Goal: Task Accomplishment & Management: Manage account settings

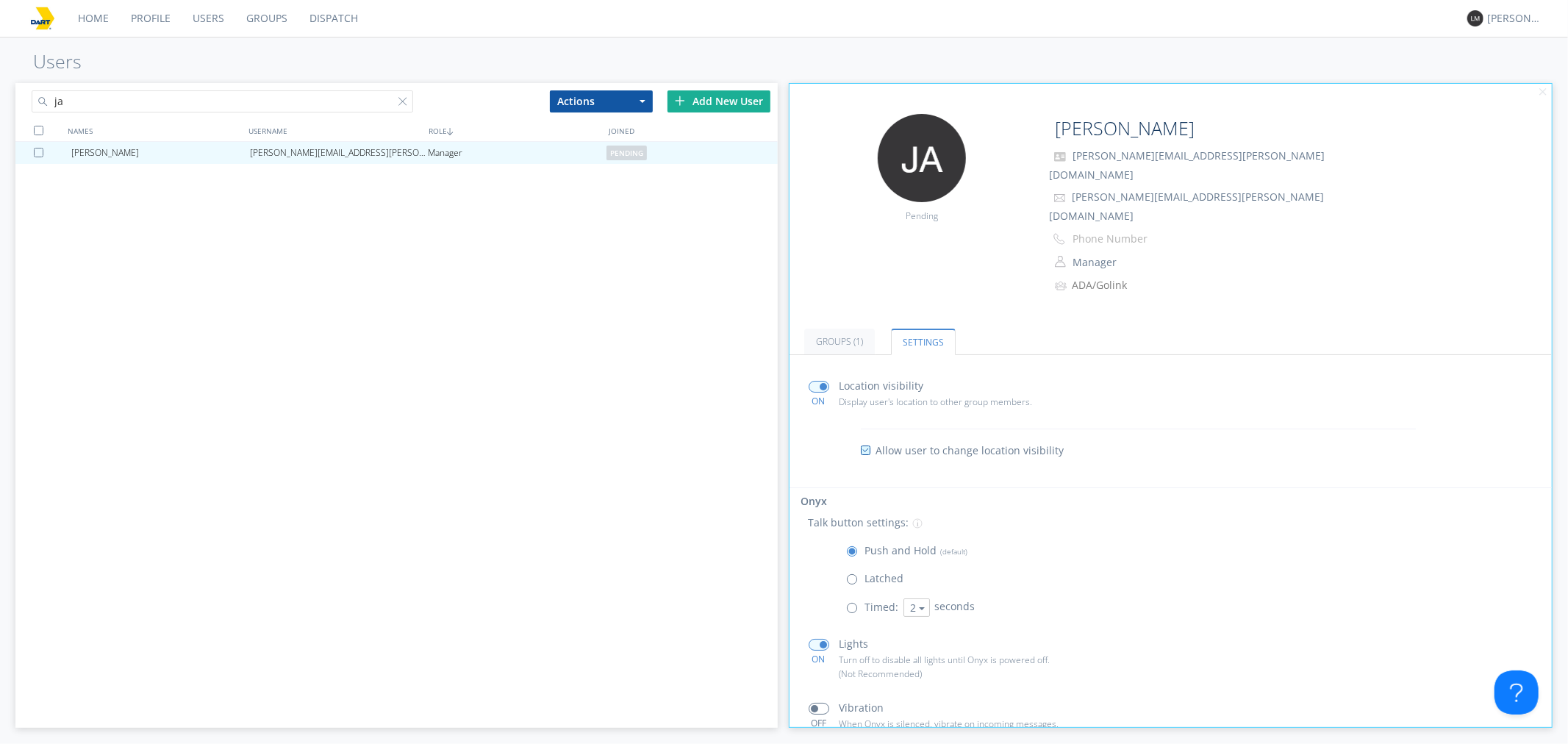
scroll to position [76, 0]
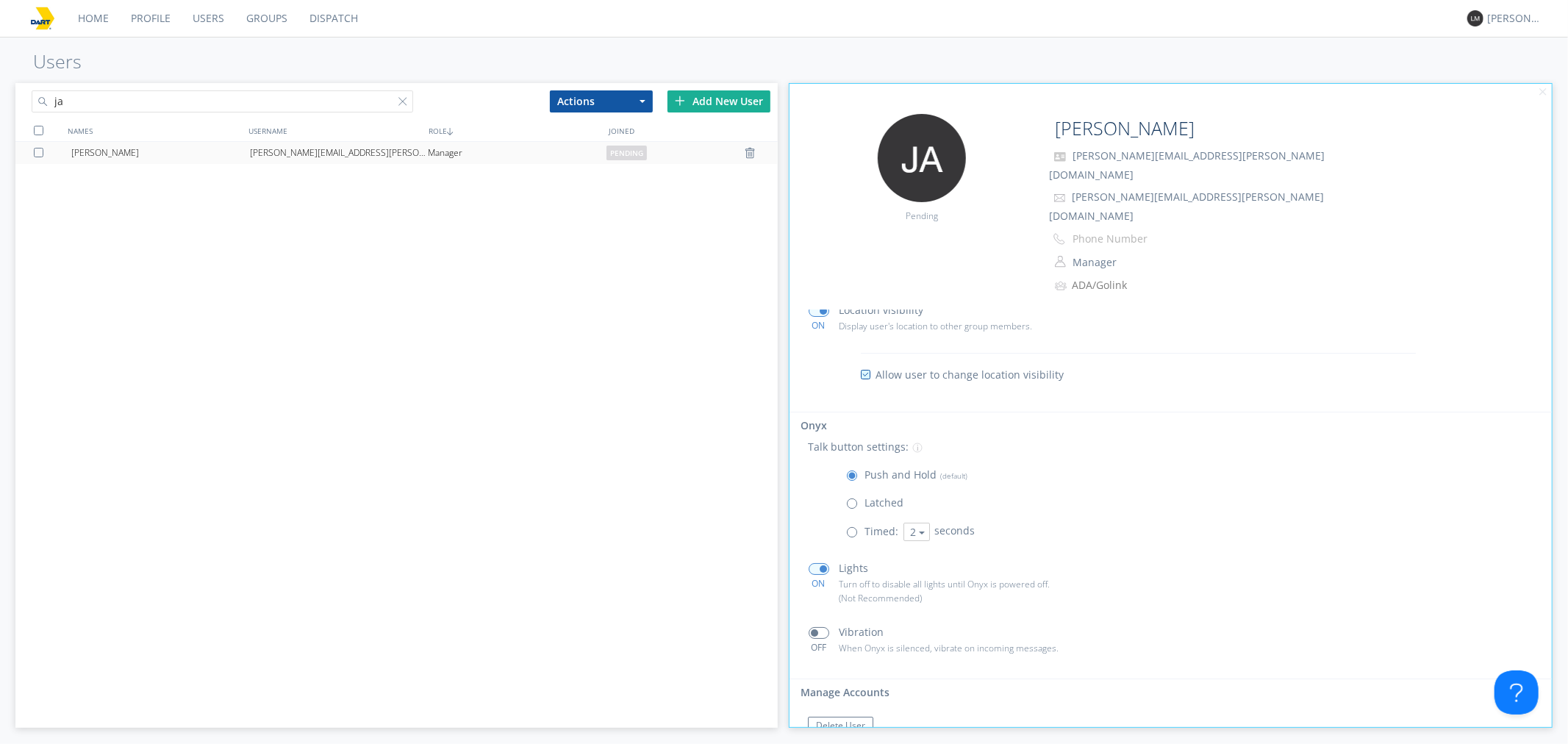
click at [349, 155] on div "[PERSON_NAME][EMAIL_ADDRESS][PERSON_NAME][DOMAIN_NAME]" at bounding box center [339, 153] width 179 height 22
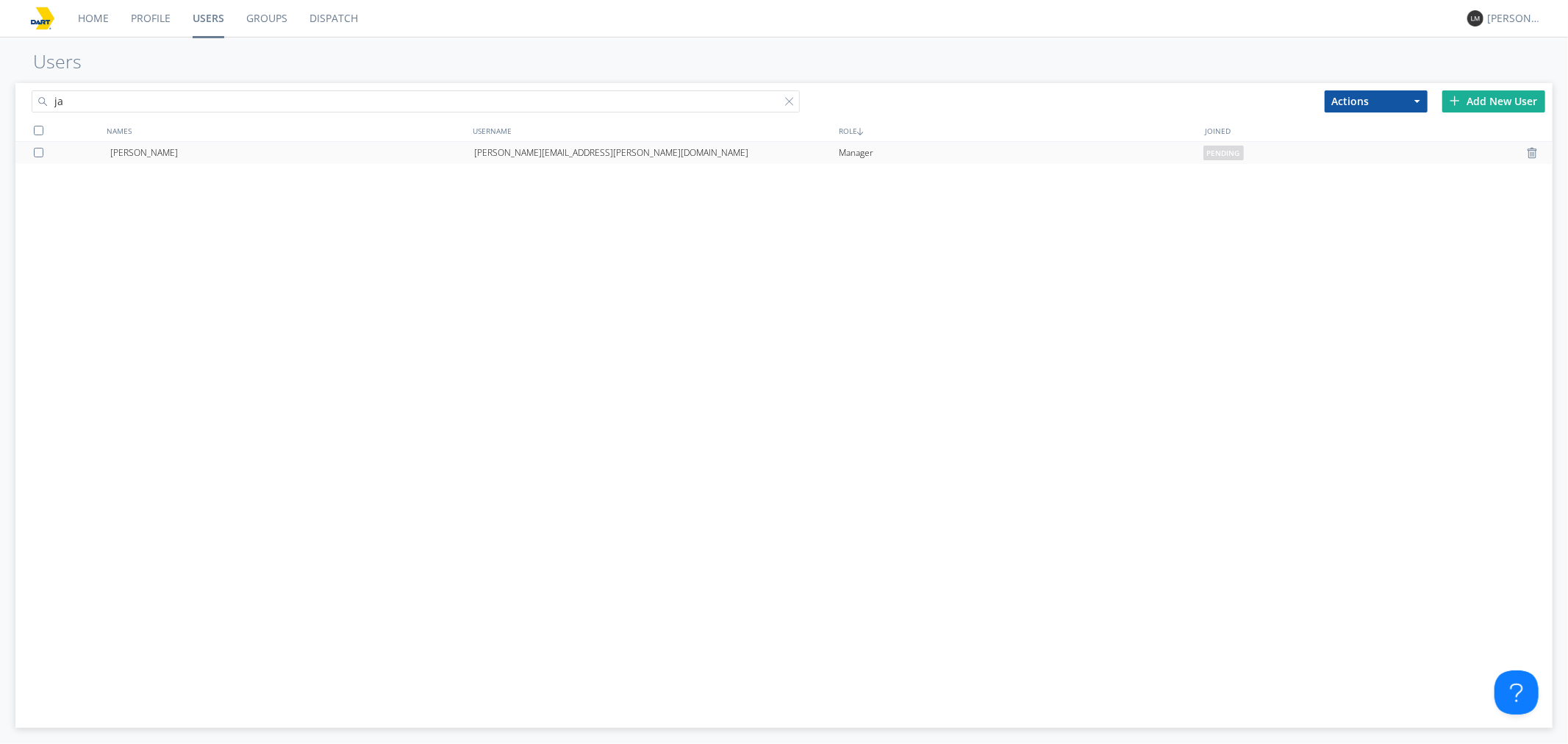
click at [587, 155] on div "[PERSON_NAME][EMAIL_ADDRESS][PERSON_NAME][DOMAIN_NAME]" at bounding box center [656, 153] width 365 height 22
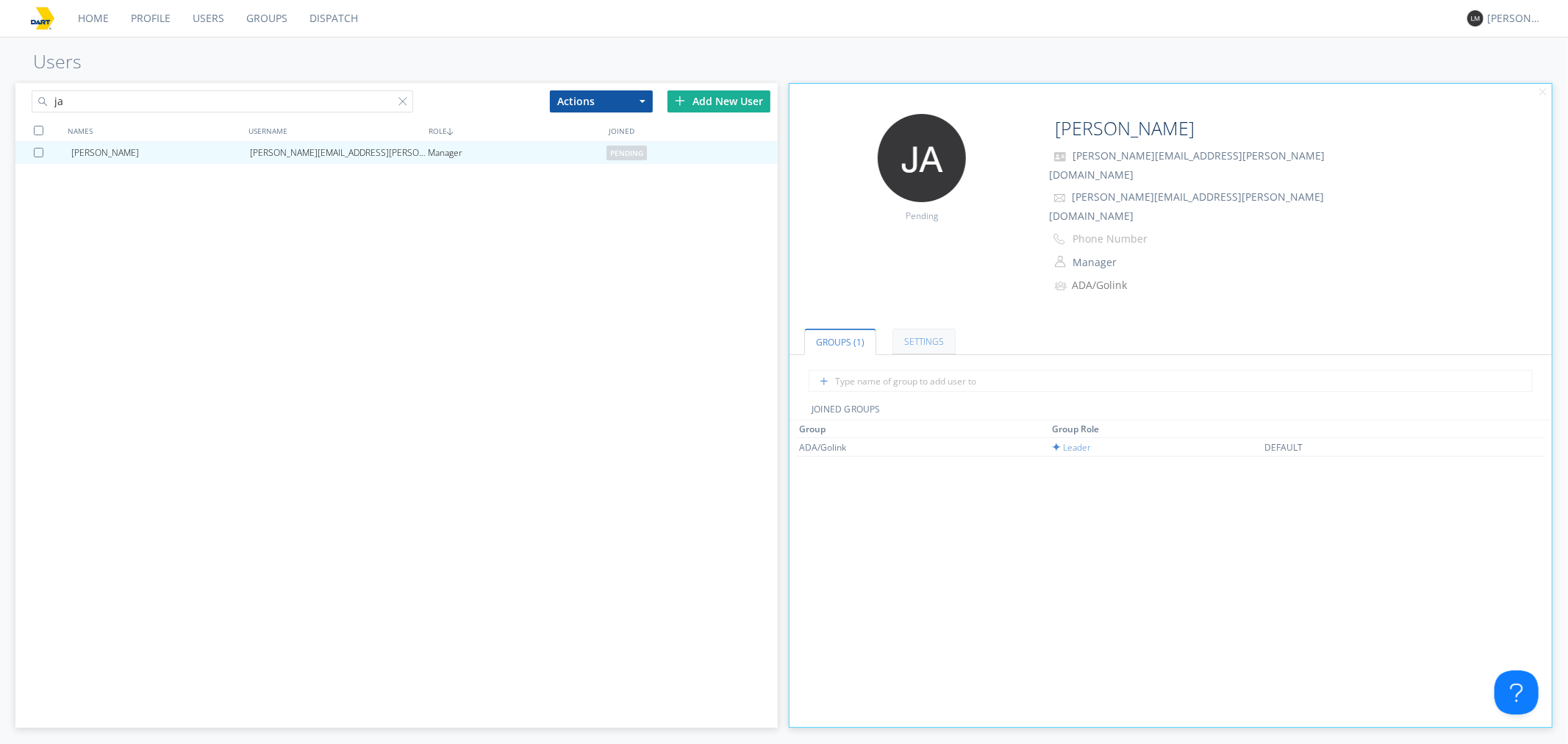
click at [909, 329] on link "Settings" at bounding box center [925, 342] width 63 height 26
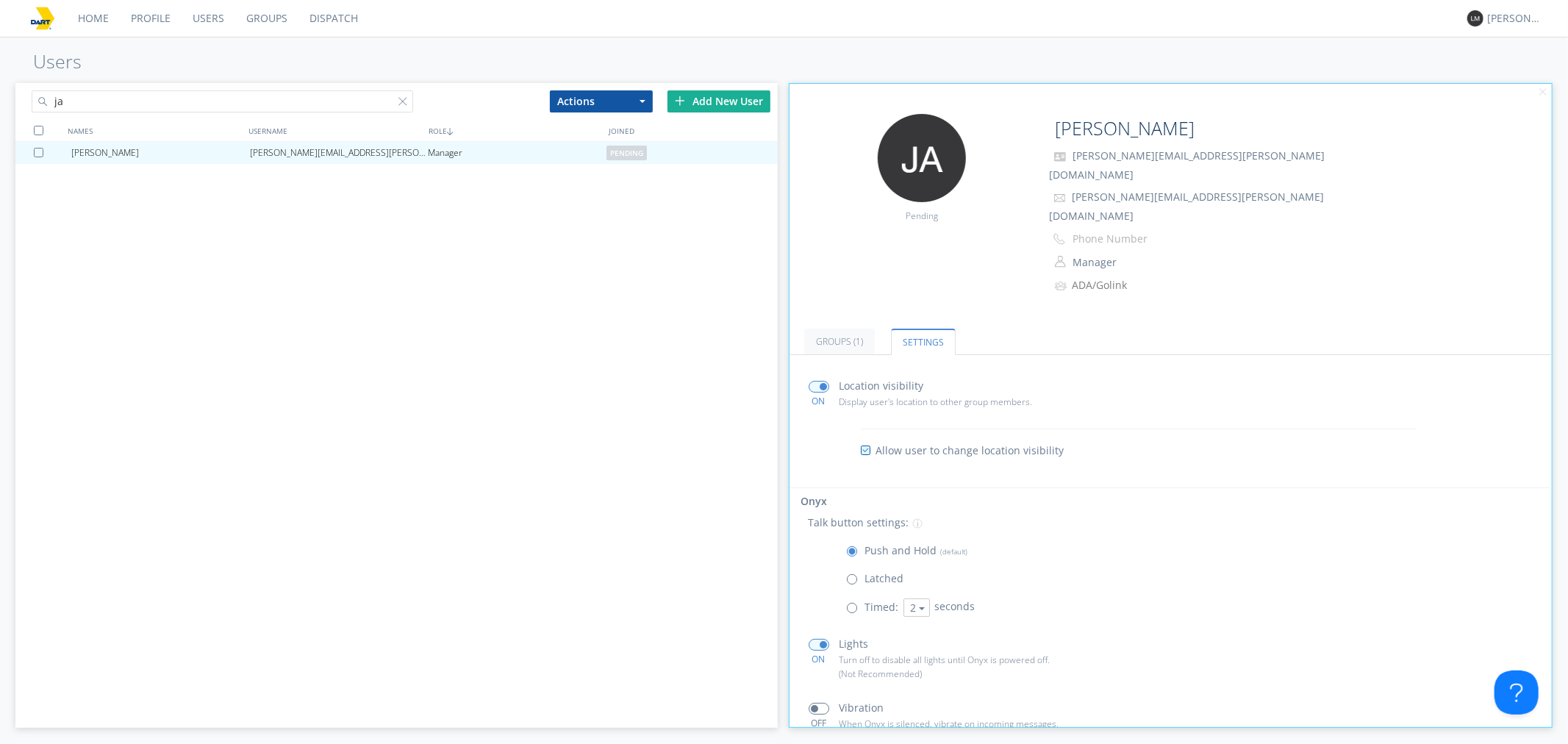
scroll to position [75, 0]
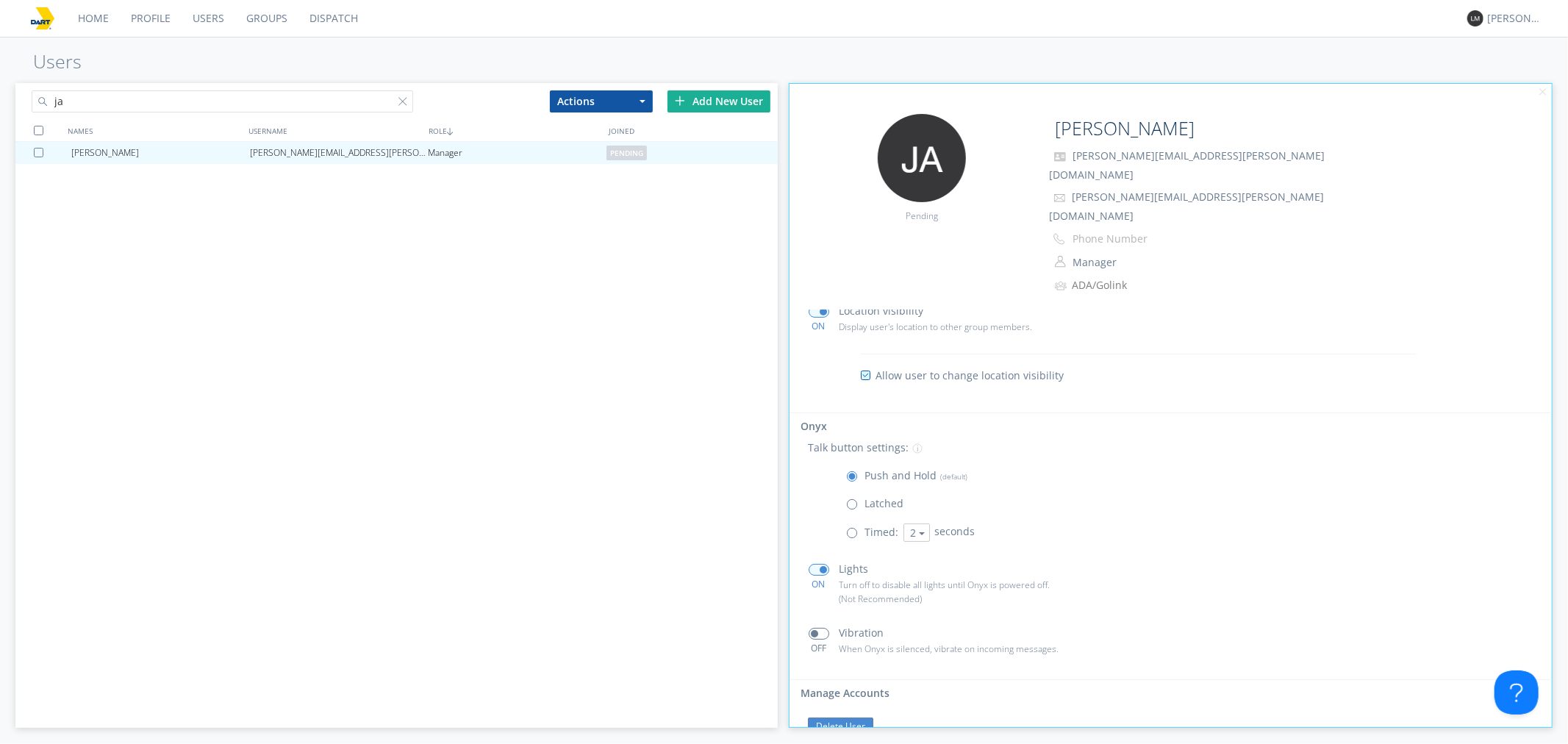
click at [851, 718] on button "Delete User" at bounding box center [841, 726] width 66 height 18
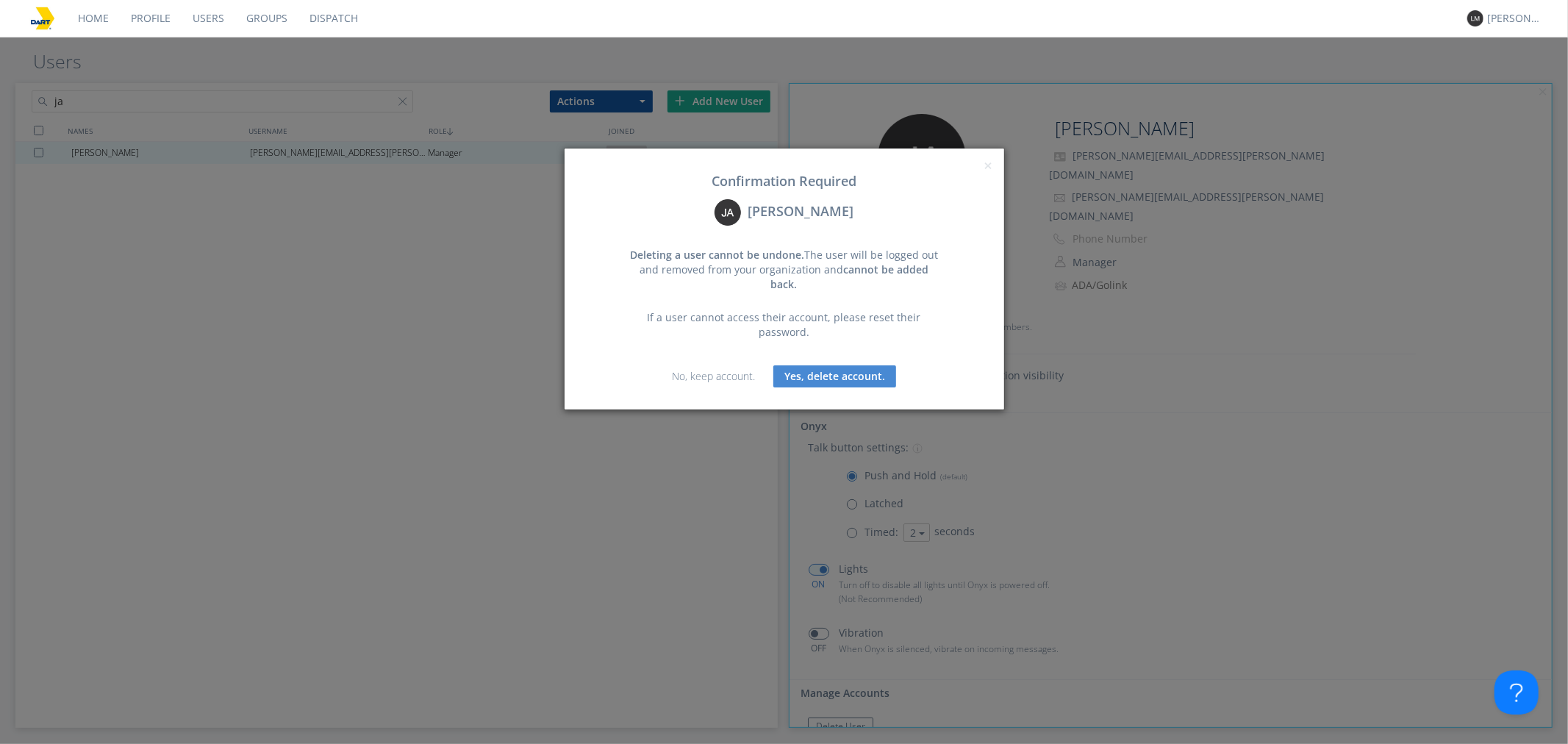
click at [853, 366] on button "Yes, delete account." at bounding box center [835, 377] width 123 height 22
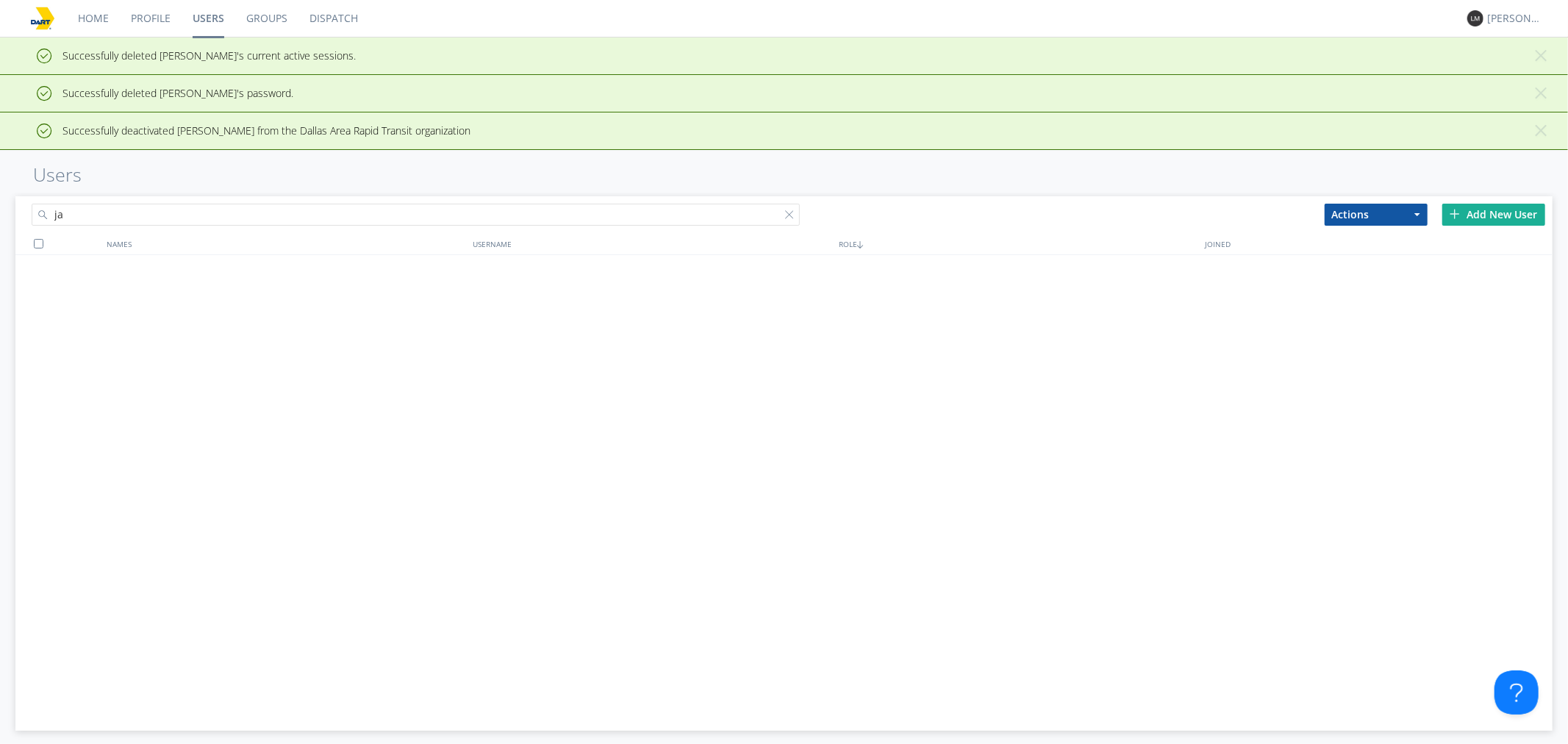
click at [1494, 221] on div "Add New User" at bounding box center [1494, 214] width 103 height 22
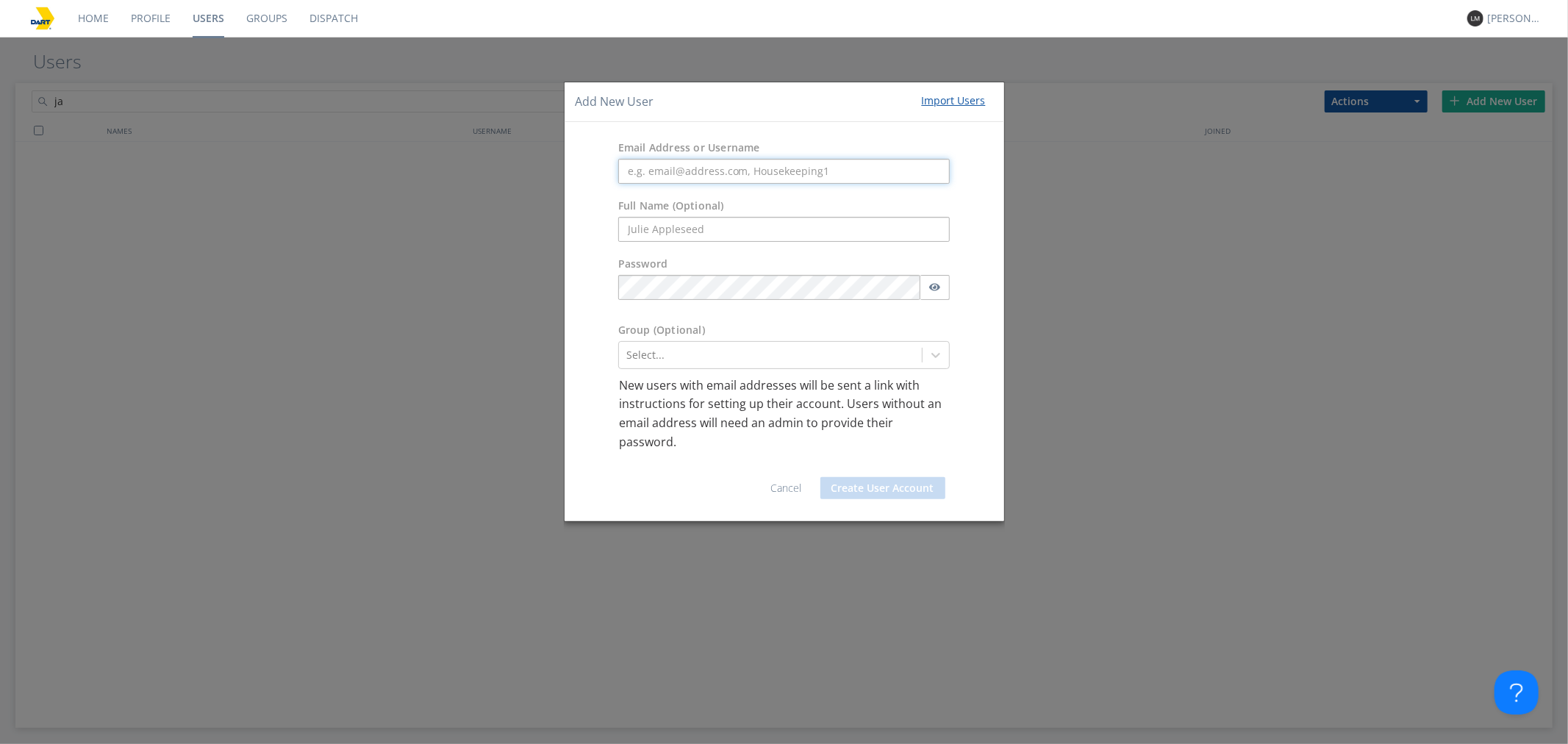
click at [684, 169] on input "text" at bounding box center [784, 171] width 332 height 25
paste input "[PERSON_NAME][EMAIL_ADDRESS][PERSON_NAME][DOMAIN_NAME]"
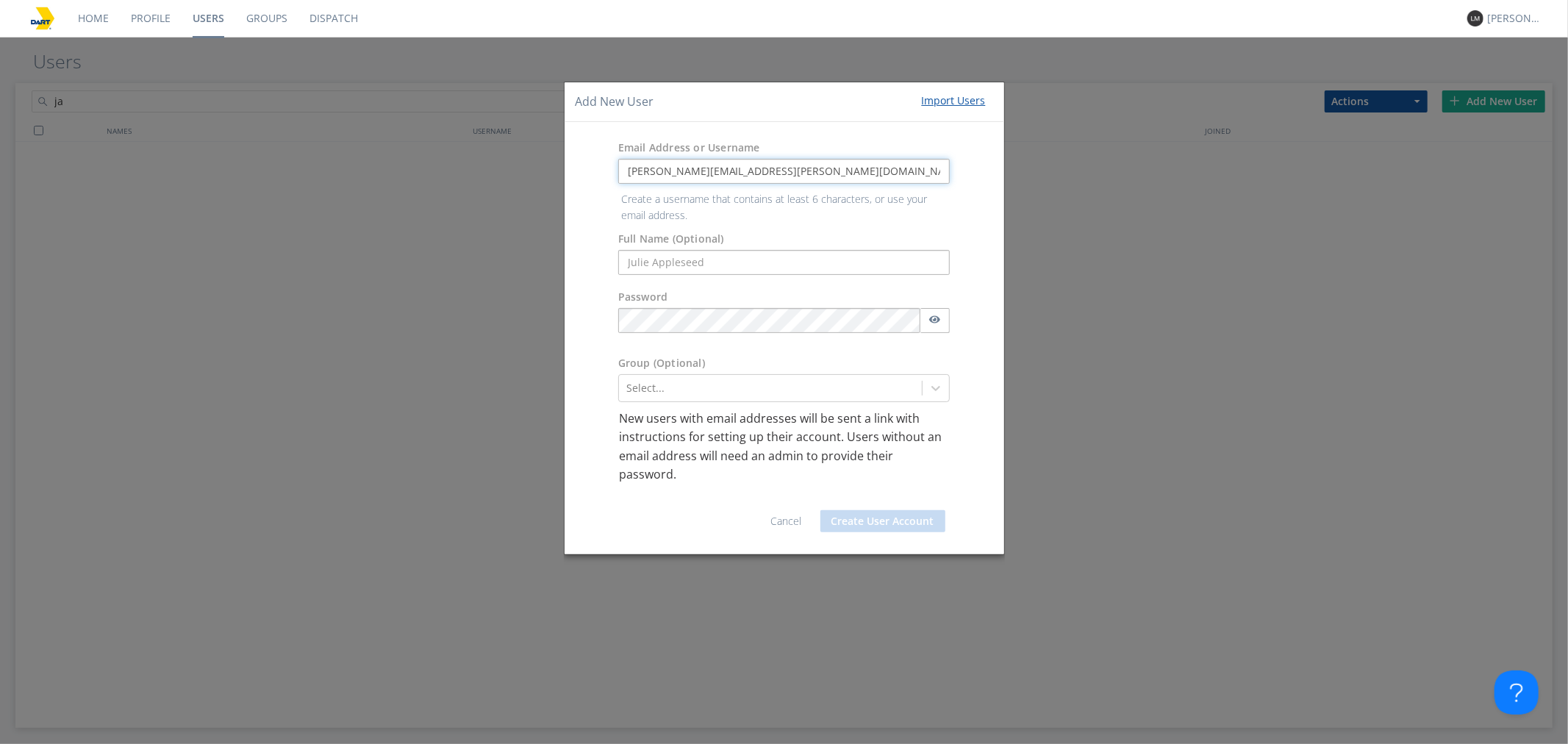
type input "[PERSON_NAME][EMAIL_ADDRESS][PERSON_NAME][DOMAIN_NAME]"
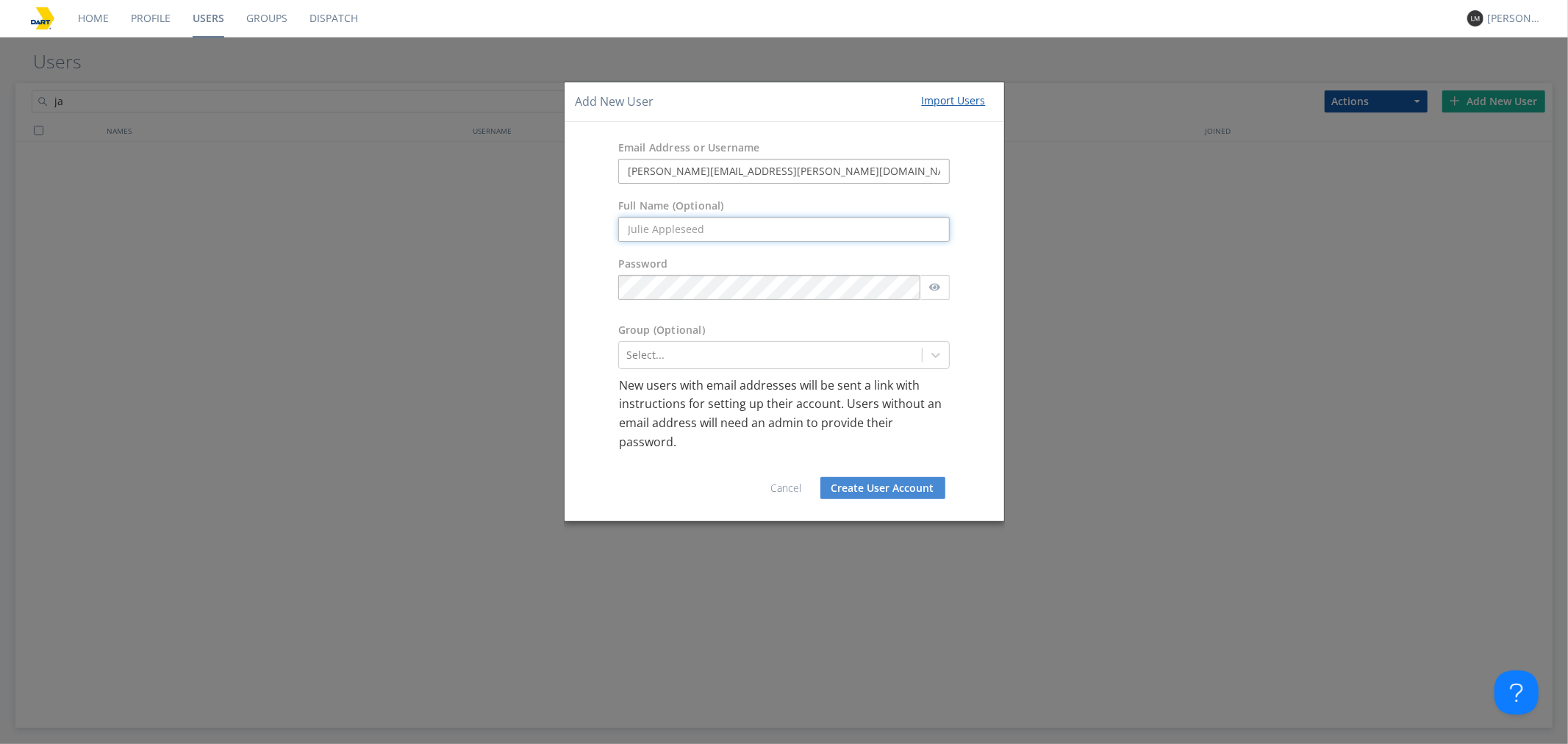
click at [649, 266] on form "Email Address or Username [PERSON_NAME][EMAIL_ADDRESS][PERSON_NAME][DOMAIN_NAME…" at bounding box center [784, 321] width 418 height 377
type input "J"
type input "<"
type input "[PERSON_NAME]"
click at [640, 362] on div at bounding box center [771, 354] width 289 height 18
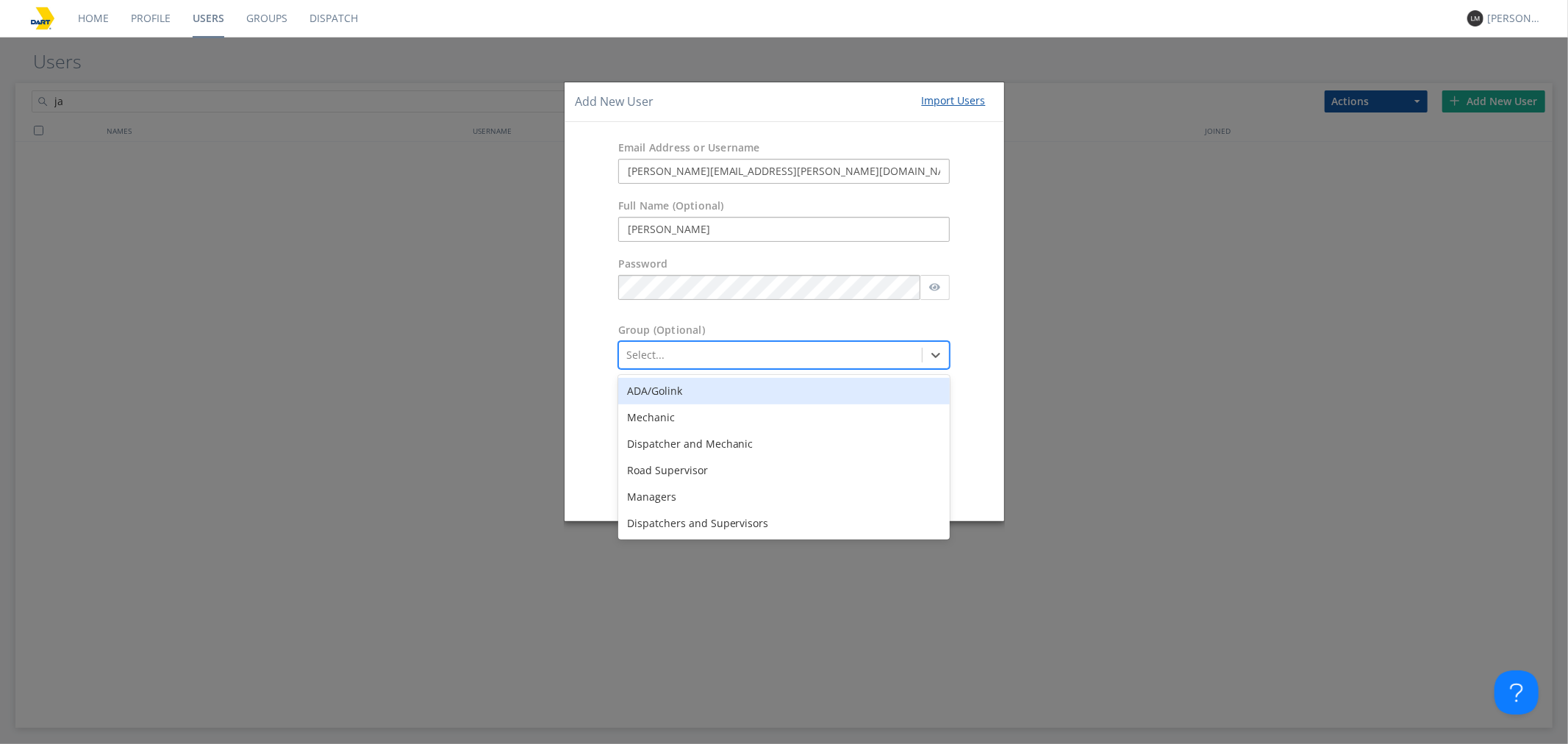
click at [684, 393] on div "ADA/Golink" at bounding box center [784, 390] width 332 height 26
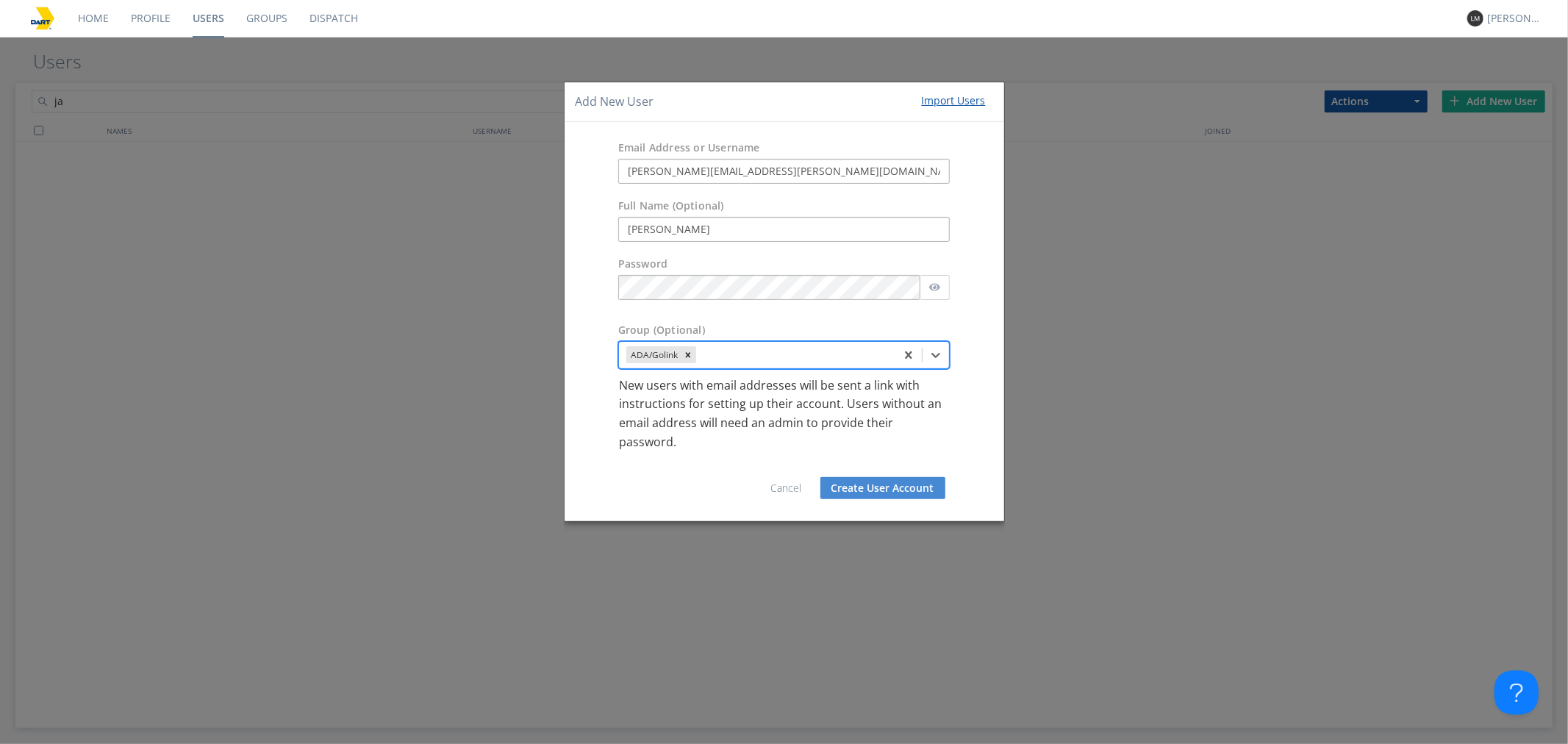
click at [908, 483] on button "Create User Account" at bounding box center [883, 488] width 125 height 22
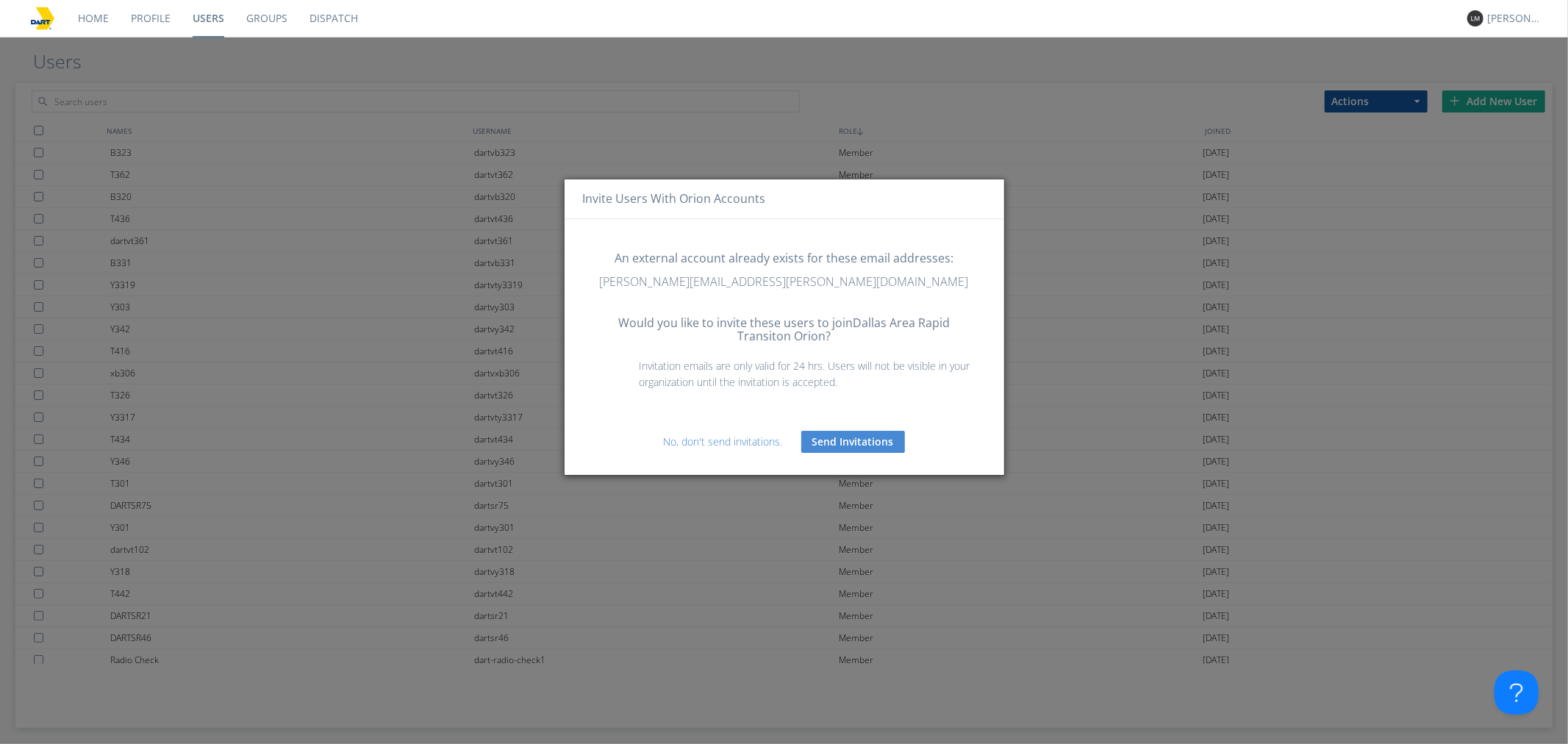
click at [855, 444] on button "Send Invitations" at bounding box center [853, 442] width 103 height 22
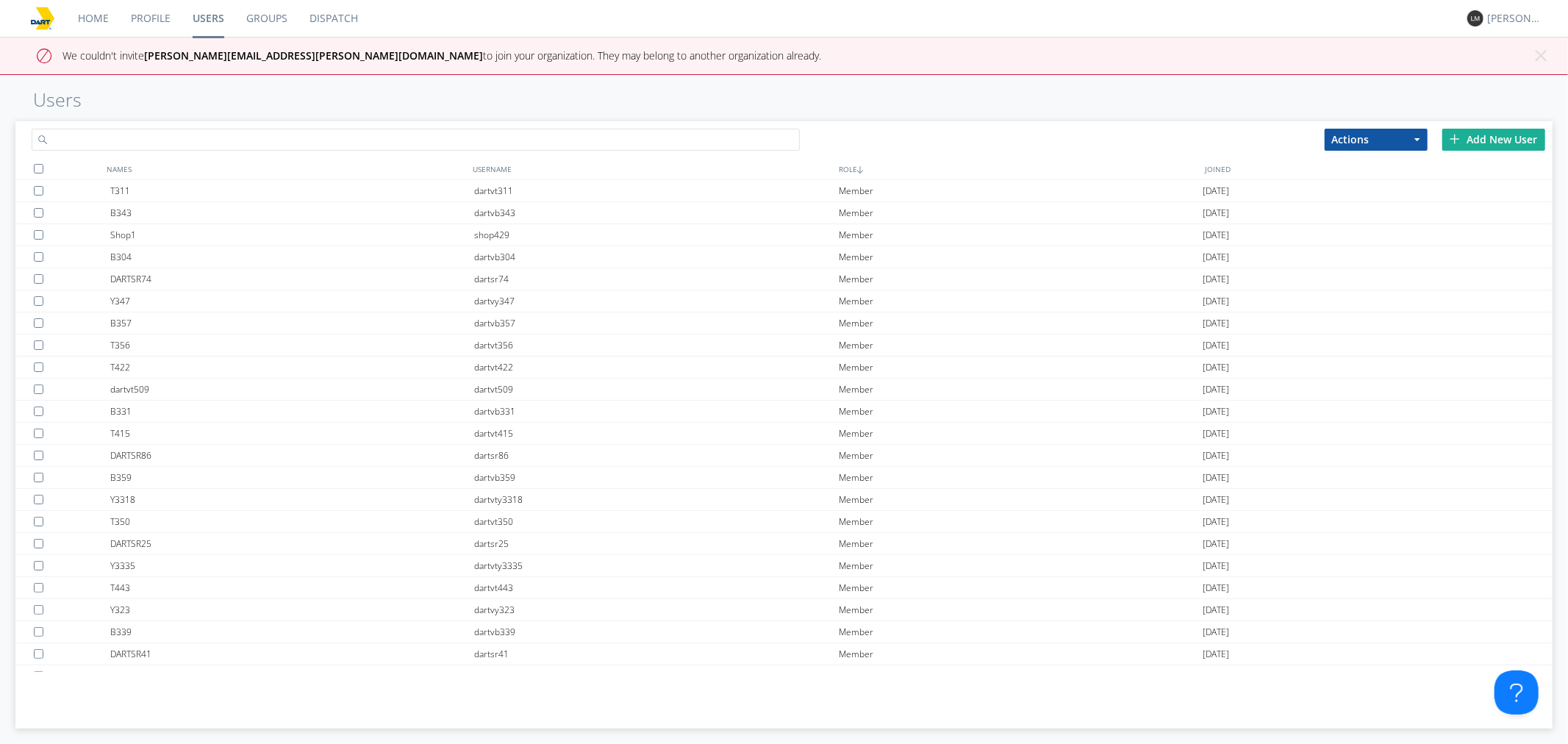
click at [350, 134] on input "text" at bounding box center [415, 140] width 768 height 22
type input "[PERSON_NAME]"
click at [289, 55] on strong "[PERSON_NAME][EMAIL_ADDRESS][PERSON_NAME][DOMAIN_NAME]" at bounding box center [314, 56] width 339 height 14
drag, startPoint x: 291, startPoint y: 55, endPoint x: 144, endPoint y: 59, distance: 147.1
click at [144, 59] on span "We couldn't invite [PERSON_NAME][EMAIL_ADDRESS][PERSON_NAME][DOMAIN_NAME] to jo…" at bounding box center [442, 56] width 759 height 14
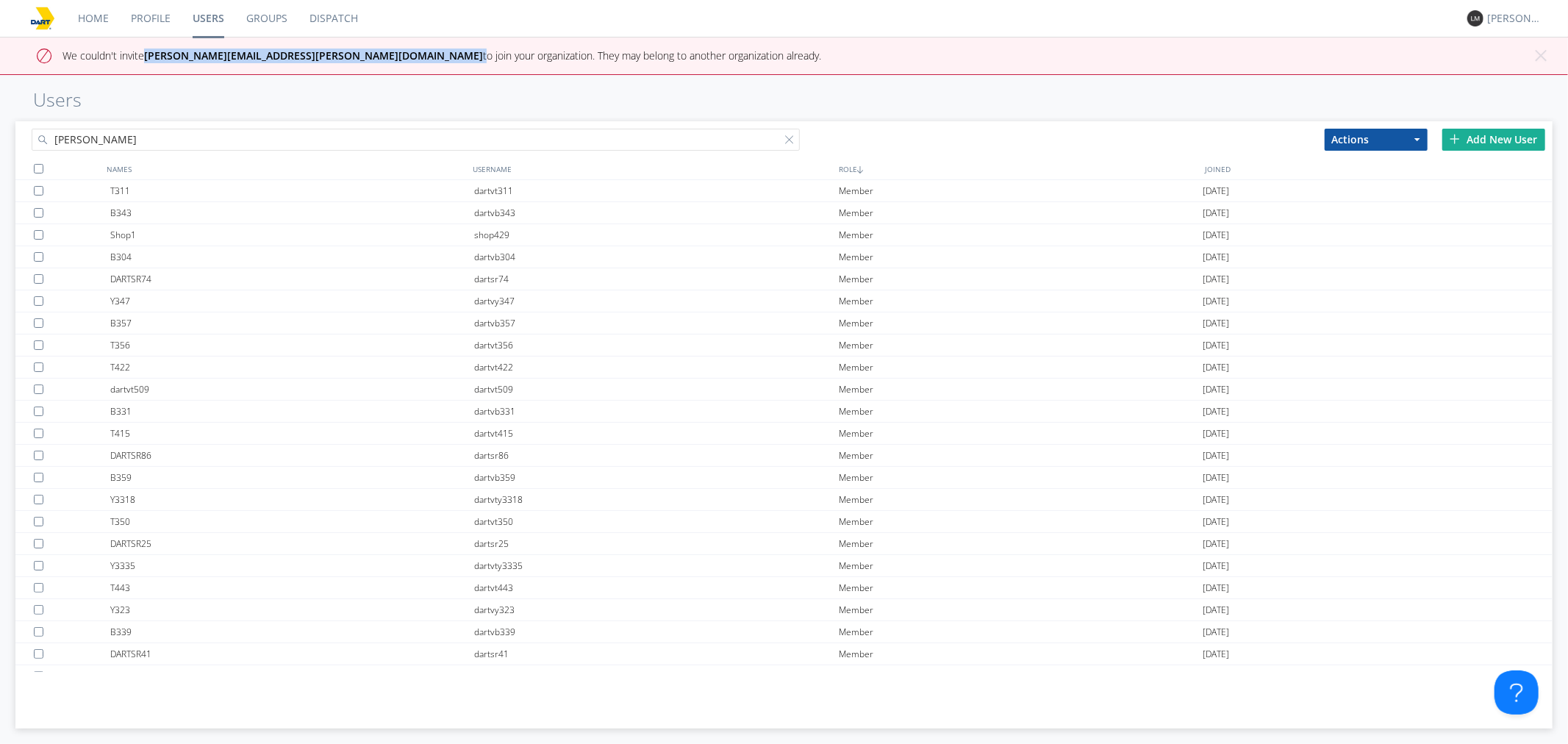
click at [163, 56] on strong "[PERSON_NAME][EMAIL_ADDRESS][PERSON_NAME][DOMAIN_NAME]" at bounding box center [314, 56] width 339 height 14
drag, startPoint x: 144, startPoint y: 56, endPoint x: 171, endPoint y: 56, distance: 27.0
click at [171, 56] on span "We couldn't invite [PERSON_NAME][EMAIL_ADDRESS][PERSON_NAME][DOMAIN_NAME] to jo…" at bounding box center [442, 56] width 759 height 14
click at [171, 56] on strong "[PERSON_NAME][EMAIL_ADDRESS][PERSON_NAME][DOMAIN_NAME]" at bounding box center [314, 56] width 339 height 14
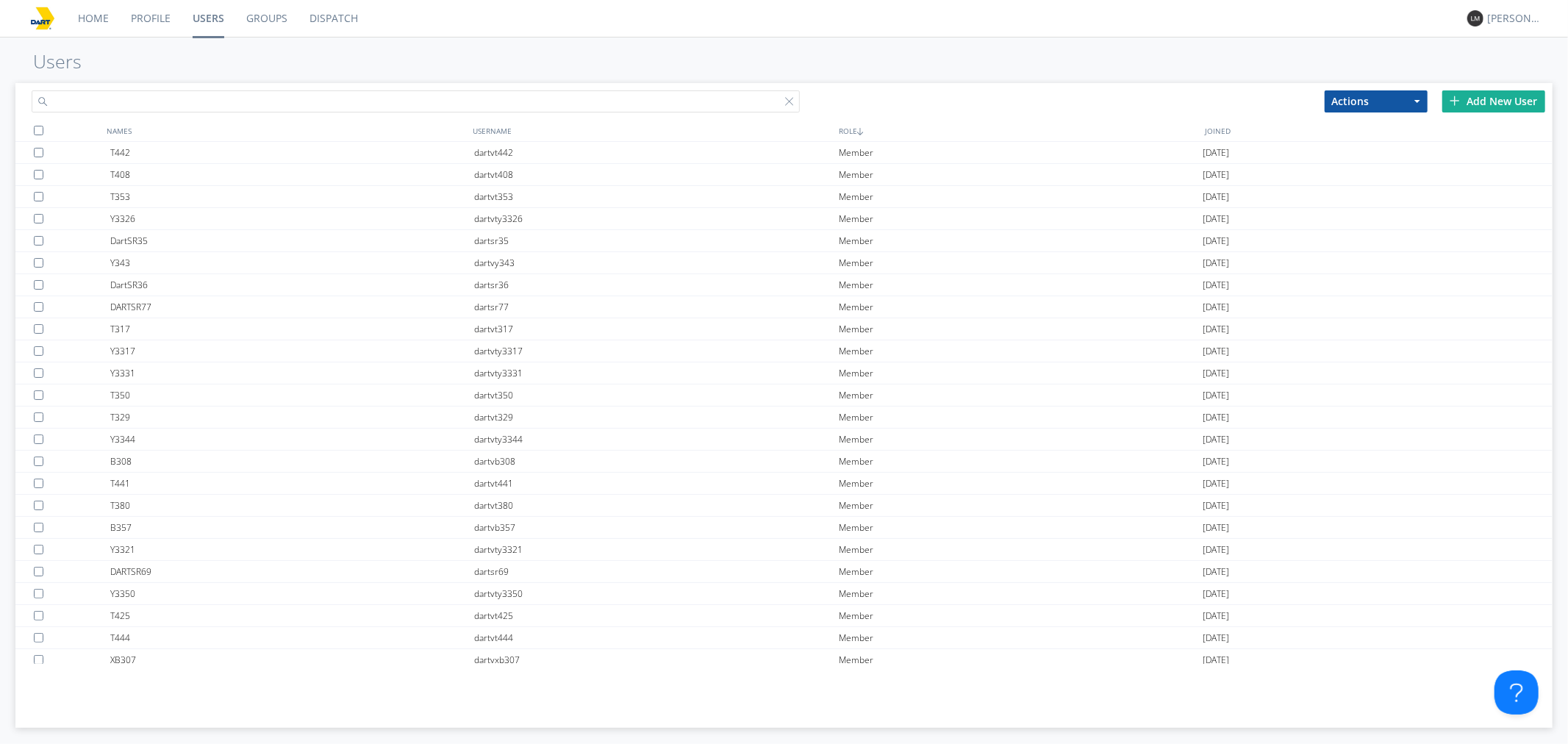
click at [233, 103] on input "text" at bounding box center [415, 102] width 768 height 22
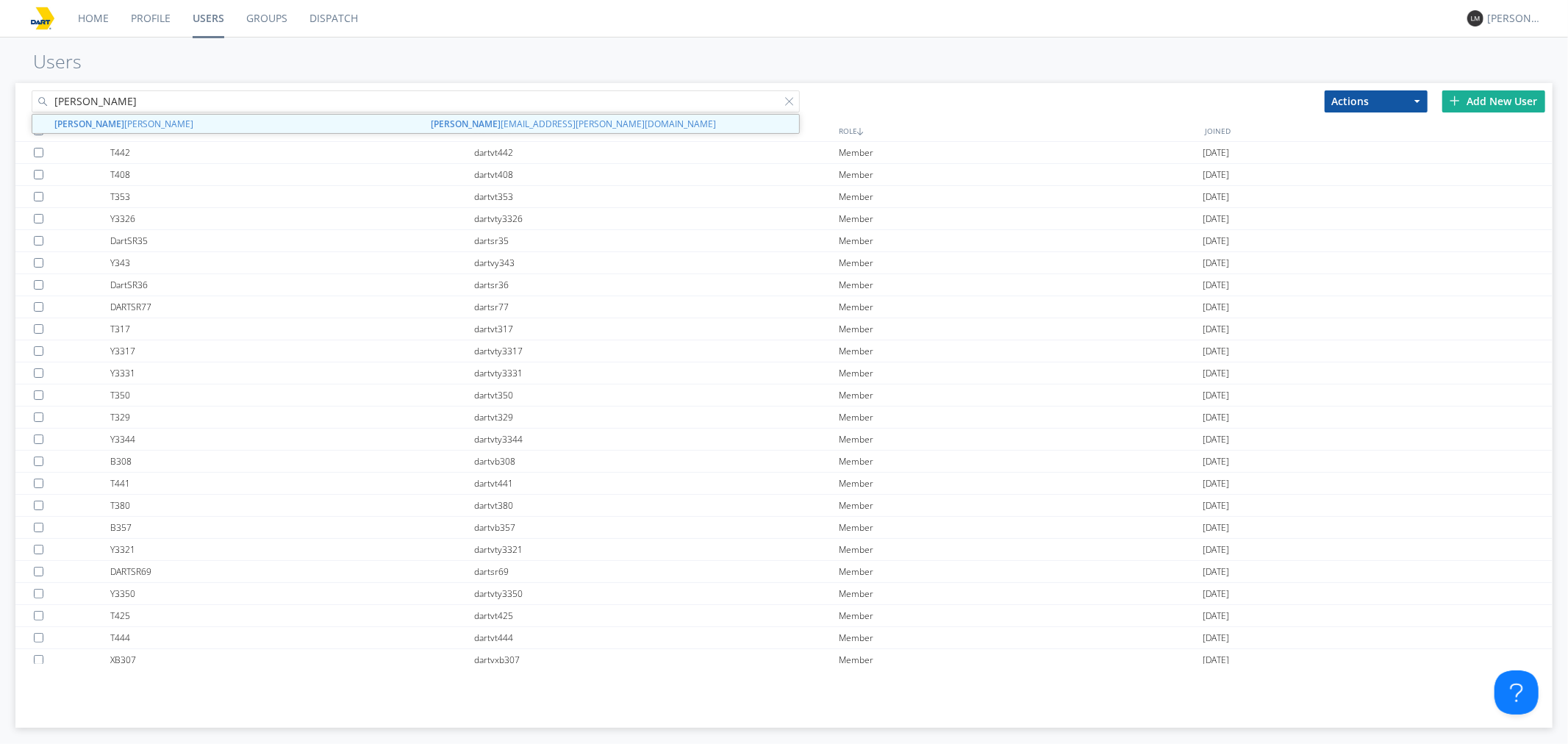
type input "[PERSON_NAME]"
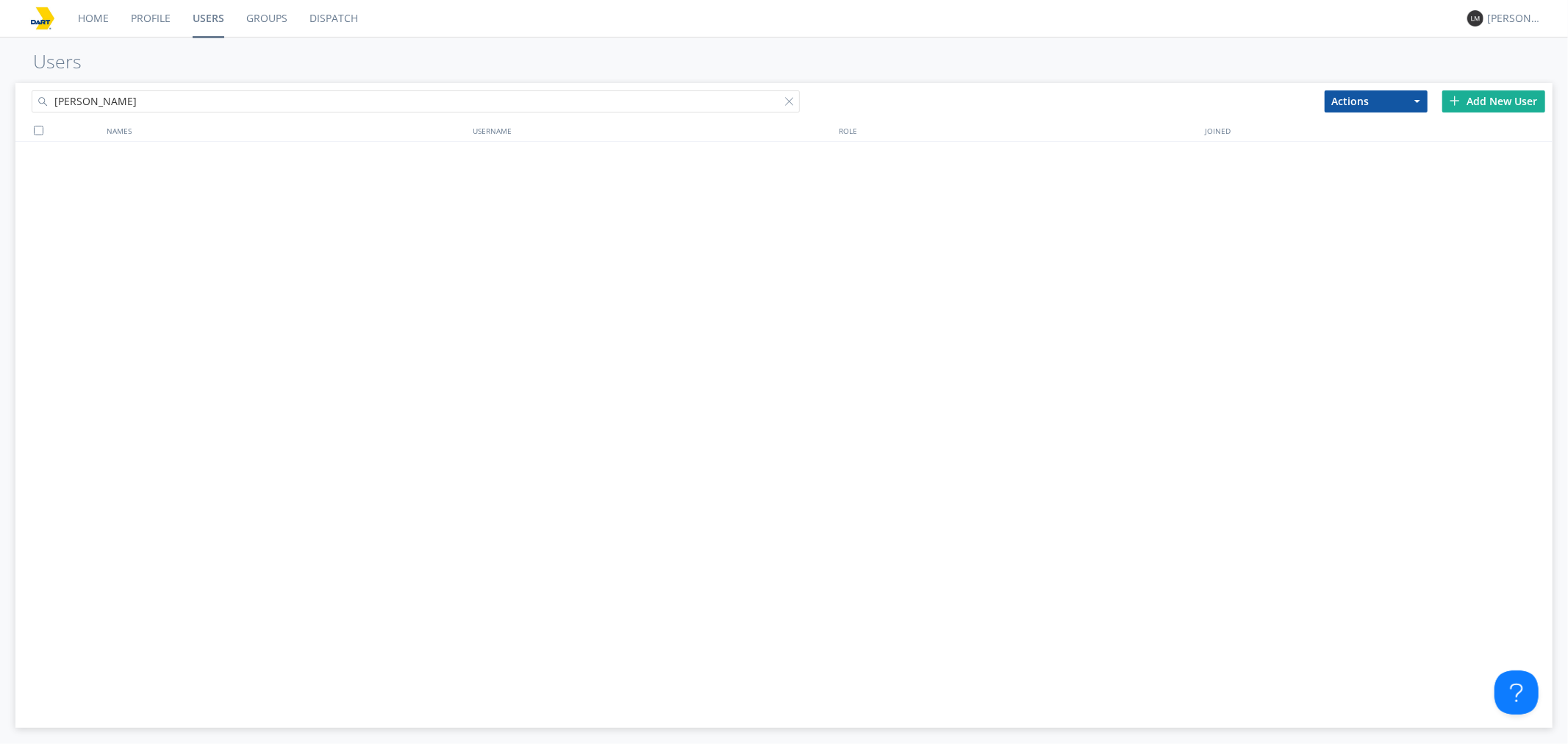
drag, startPoint x: 229, startPoint y: 103, endPoint x: 0, endPoint y: 106, distance: 229.0
click at [0, 106] on div "[PERSON_NAME] Actions Add to Group Delete User Edit Settings Export Users Add N…" at bounding box center [784, 412] width 1568 height 665
click at [1504, 97] on div "Add New User" at bounding box center [1494, 102] width 103 height 22
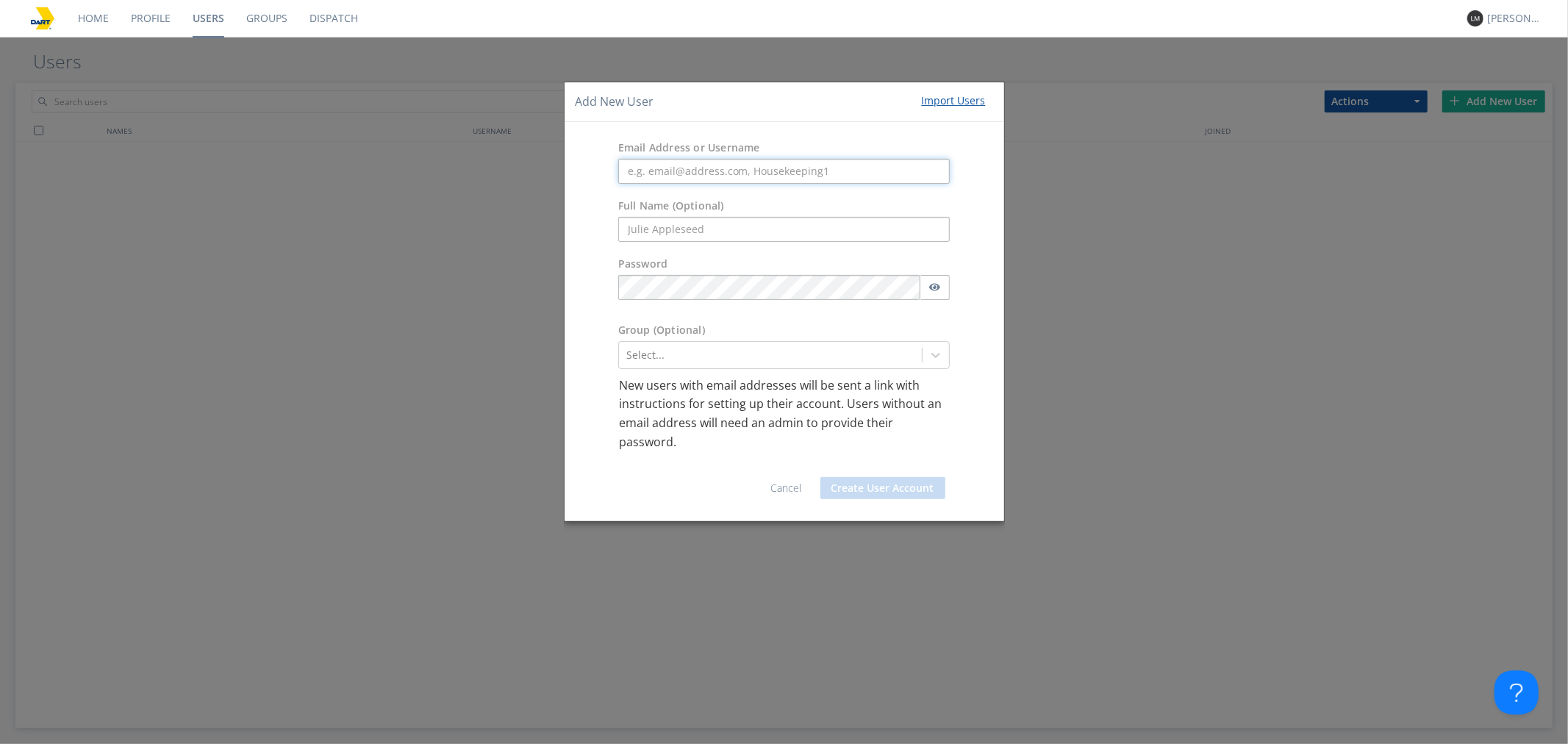
click at [724, 165] on input "text" at bounding box center [784, 171] width 332 height 25
paste input "[PERSON_NAME][EMAIL_ADDRESS][PERSON_NAME][DOMAIN_NAME]"
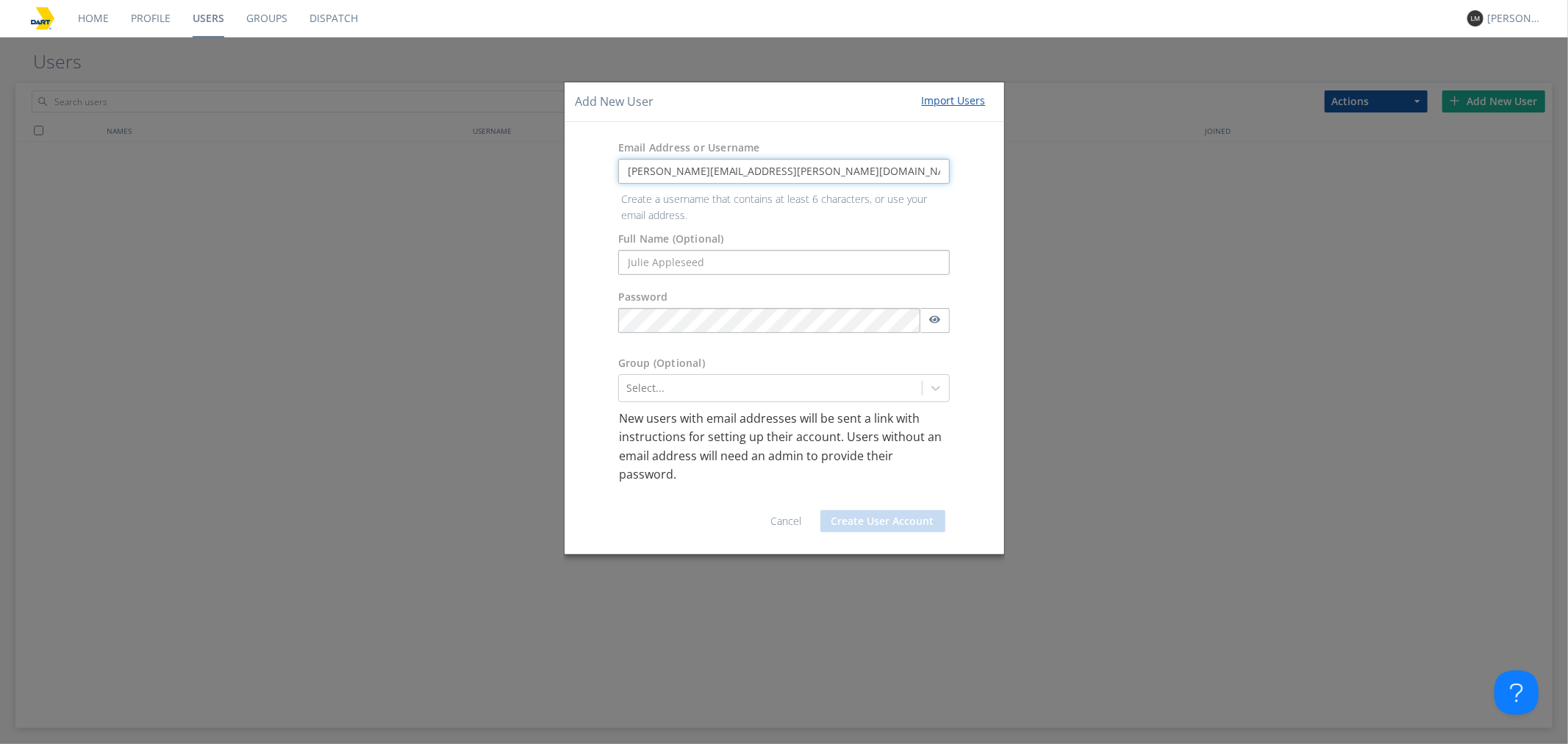
type input "[PERSON_NAME][EMAIL_ADDRESS][PERSON_NAME][DOMAIN_NAME]"
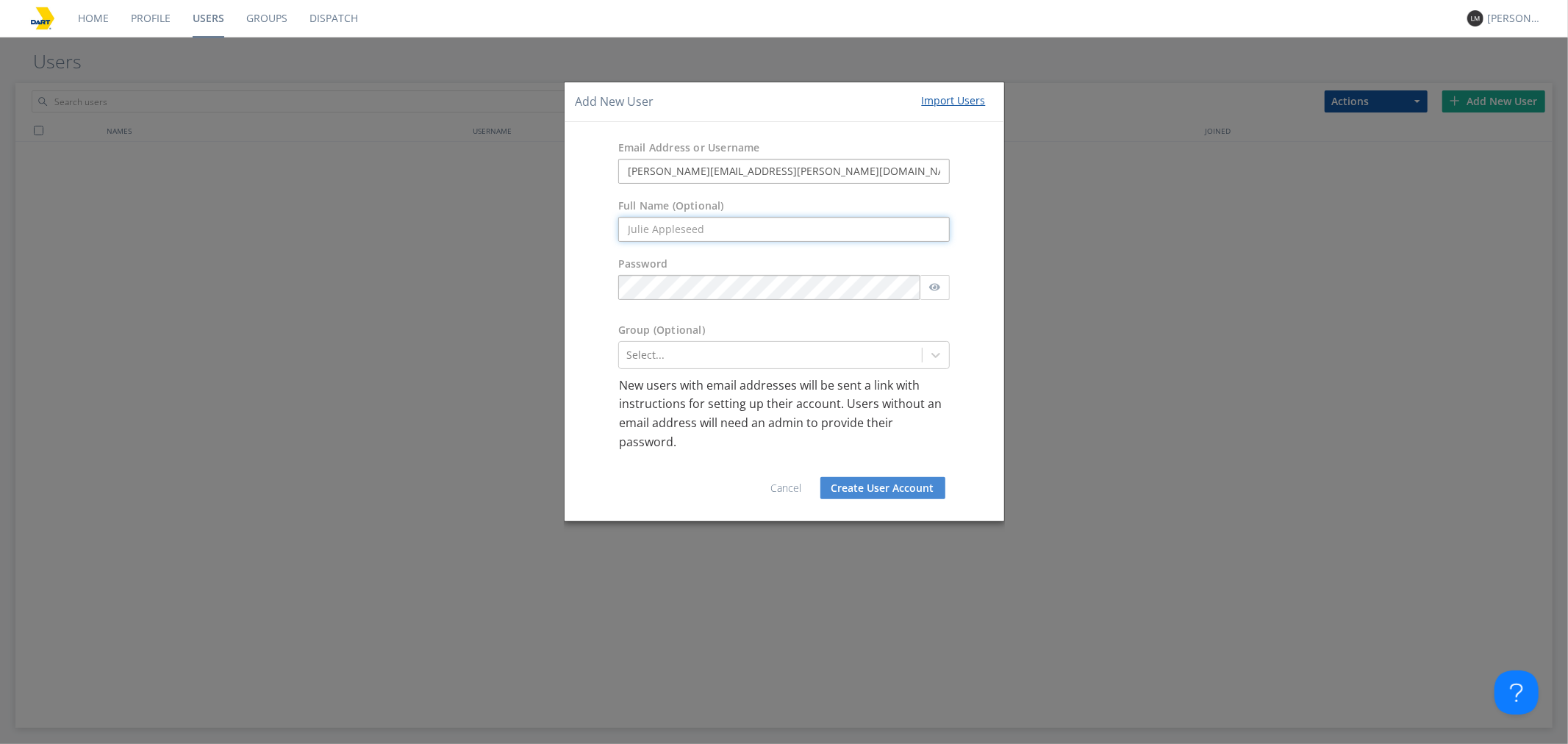
click at [726, 255] on form "Email Address or Username [PERSON_NAME][EMAIL_ADDRESS][PERSON_NAME][DOMAIN_NAME…" at bounding box center [784, 321] width 418 height 377
type input "[PERSON_NAME]"
click at [664, 353] on div at bounding box center [771, 354] width 289 height 18
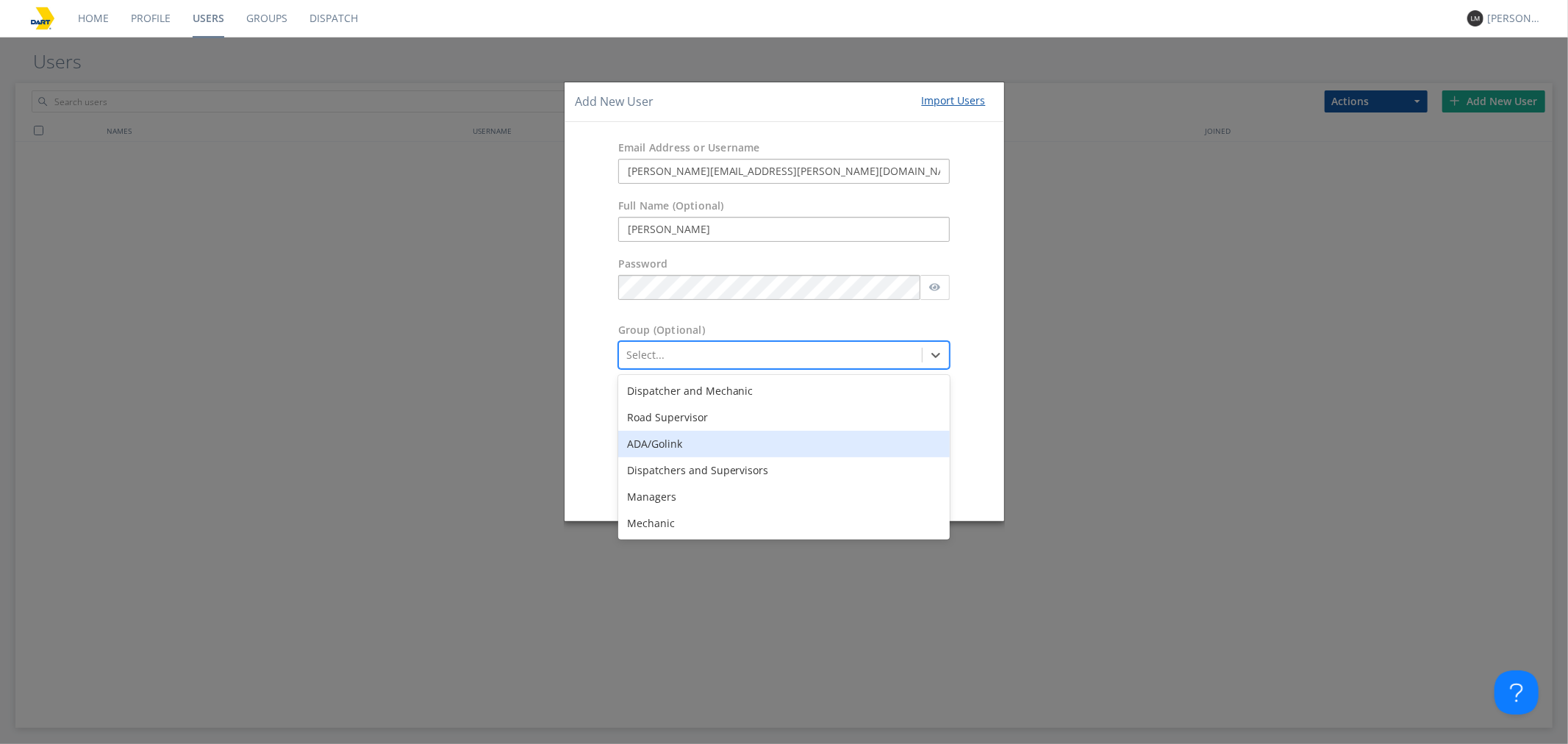
click at [675, 441] on div "ADA/Golink" at bounding box center [784, 443] width 332 height 26
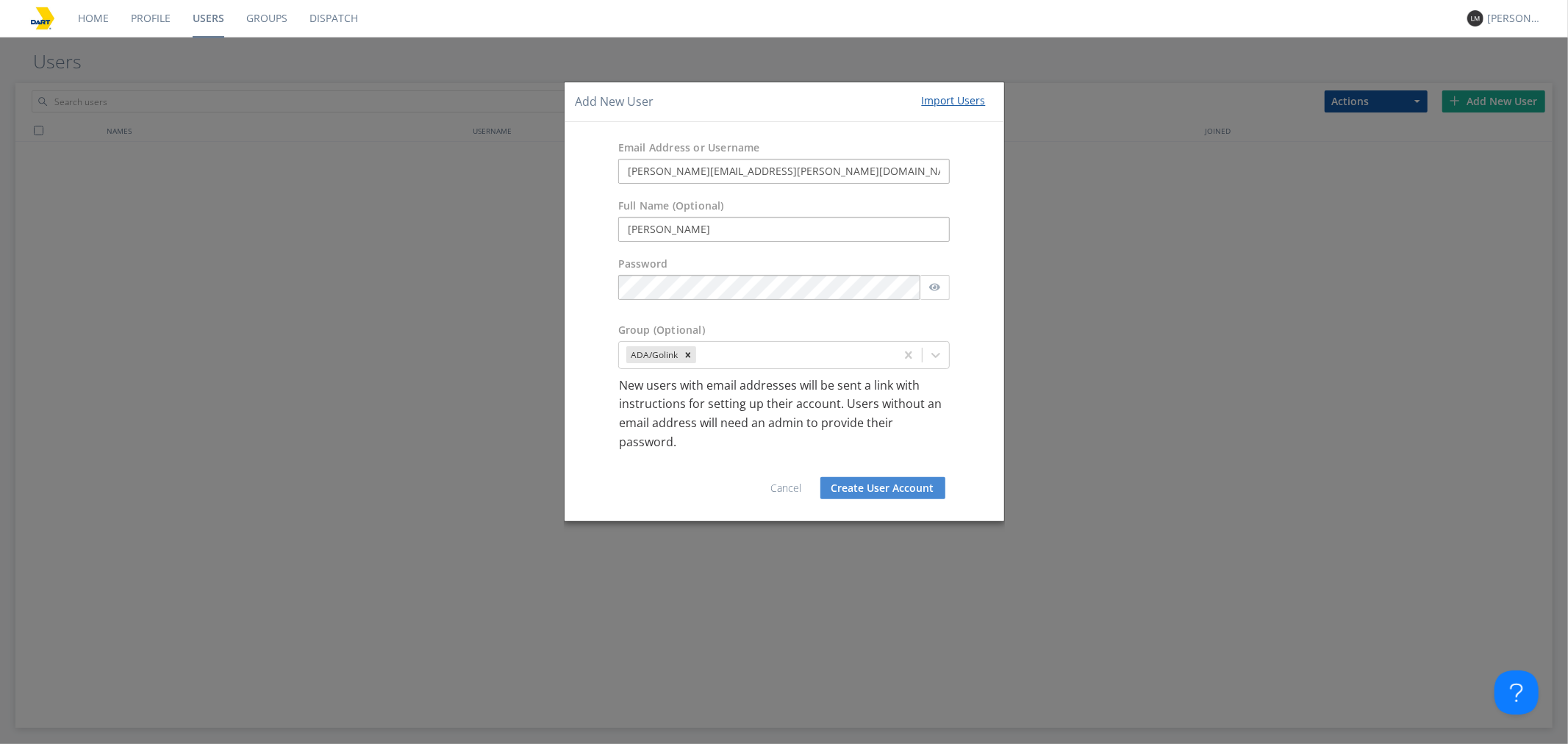
click at [877, 482] on button "Create User Account" at bounding box center [883, 488] width 125 height 22
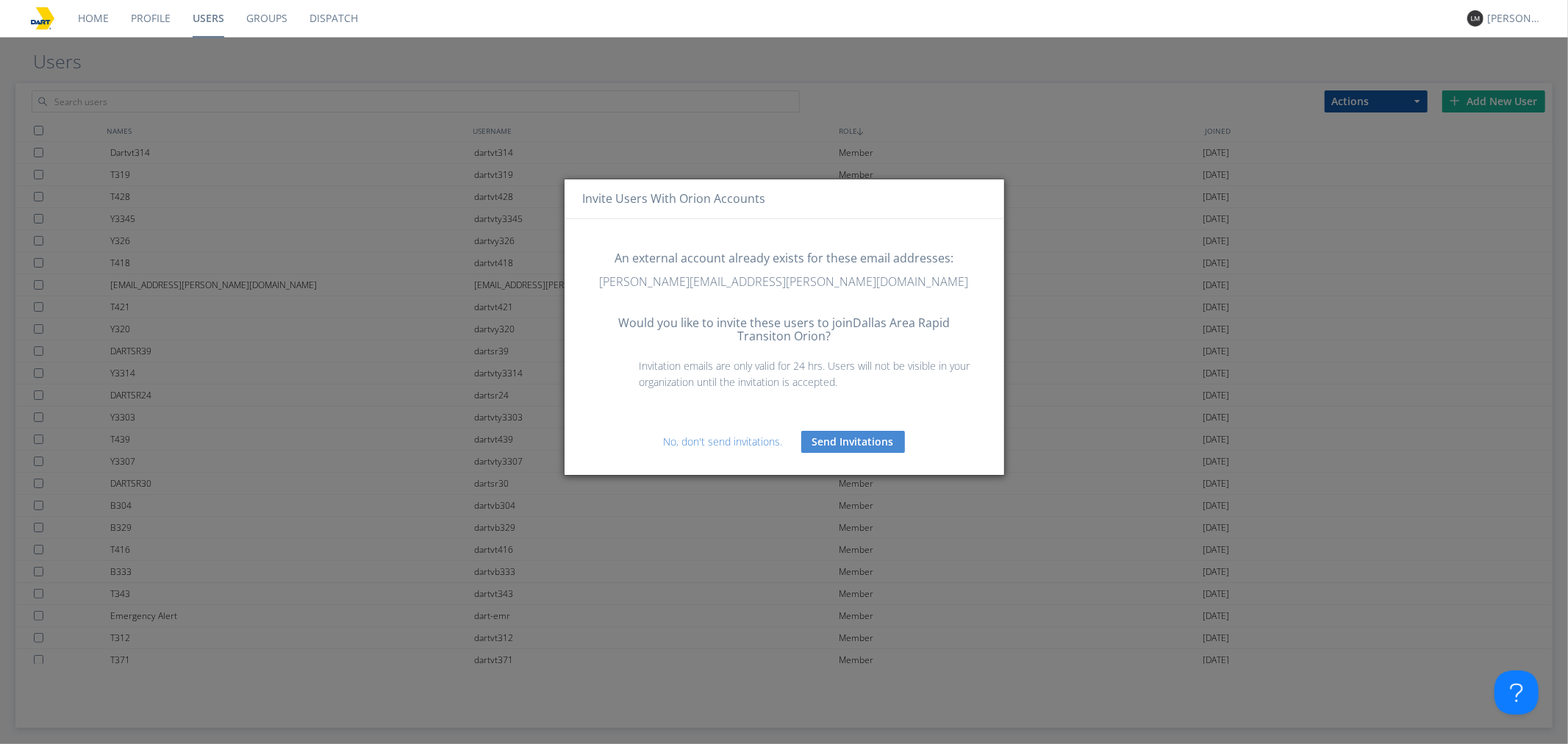
click at [837, 450] on button "Send Invitations" at bounding box center [853, 442] width 103 height 22
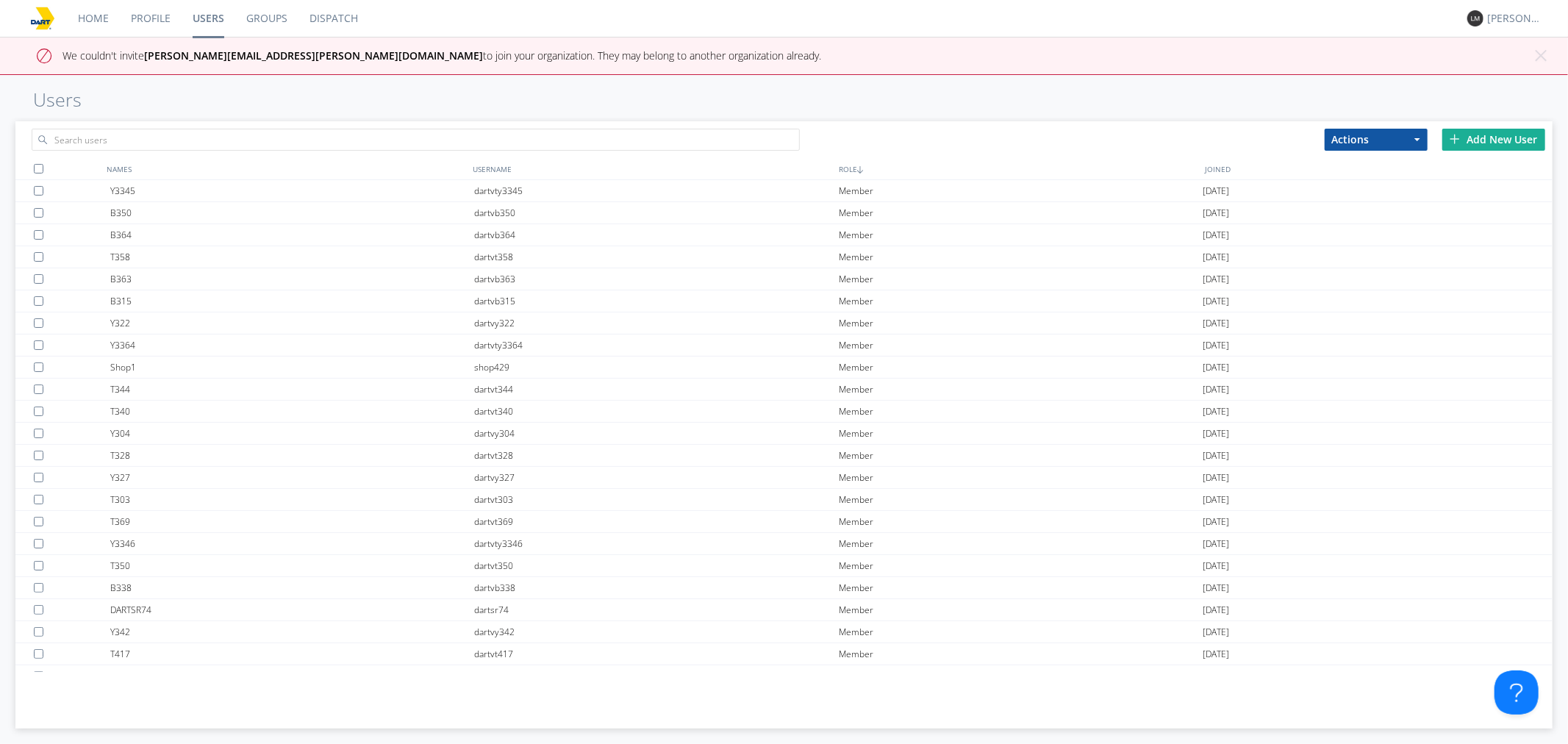
drag, startPoint x: 150, startPoint y: 56, endPoint x: 644, endPoint y: 55, distance: 494.0
click at [644, 55] on div "× Close alert We couldn't invite [PERSON_NAME][EMAIL_ADDRESS][PERSON_NAME][DOMA…" at bounding box center [784, 56] width 1568 height 38
click at [555, 62] on div "× Close alert We couldn't invite [PERSON_NAME][EMAIL_ADDRESS][PERSON_NAME][DOMA…" at bounding box center [784, 56] width 1568 height 38
click at [1417, 138] on span "button" at bounding box center [1417, 139] width 6 height 3
click at [596, 56] on span "We couldn't invite [PERSON_NAME][EMAIL_ADDRESS][PERSON_NAME][DOMAIN_NAME] to jo…" at bounding box center [442, 56] width 759 height 14
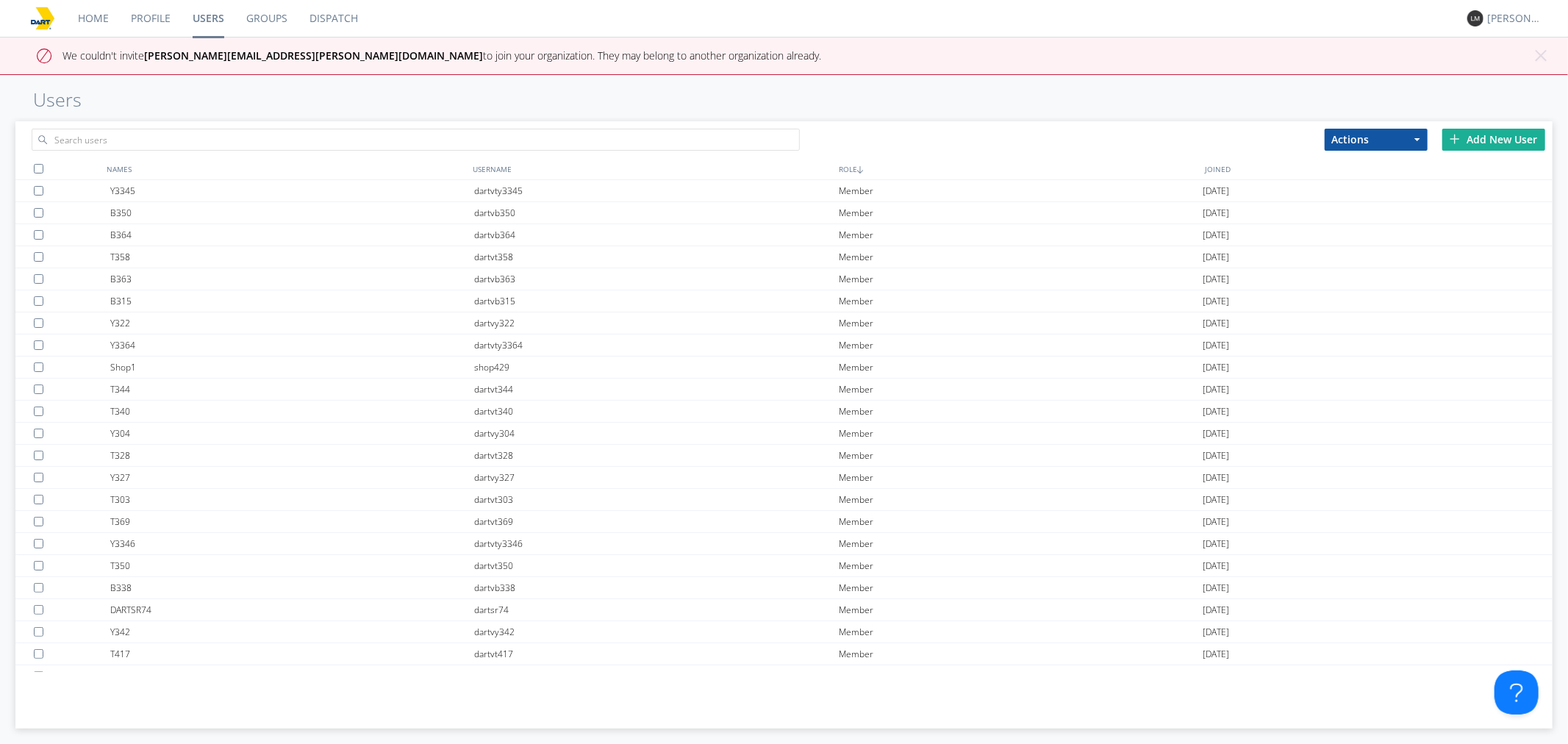
click at [1511, 131] on div "Add New User" at bounding box center [1494, 140] width 103 height 22
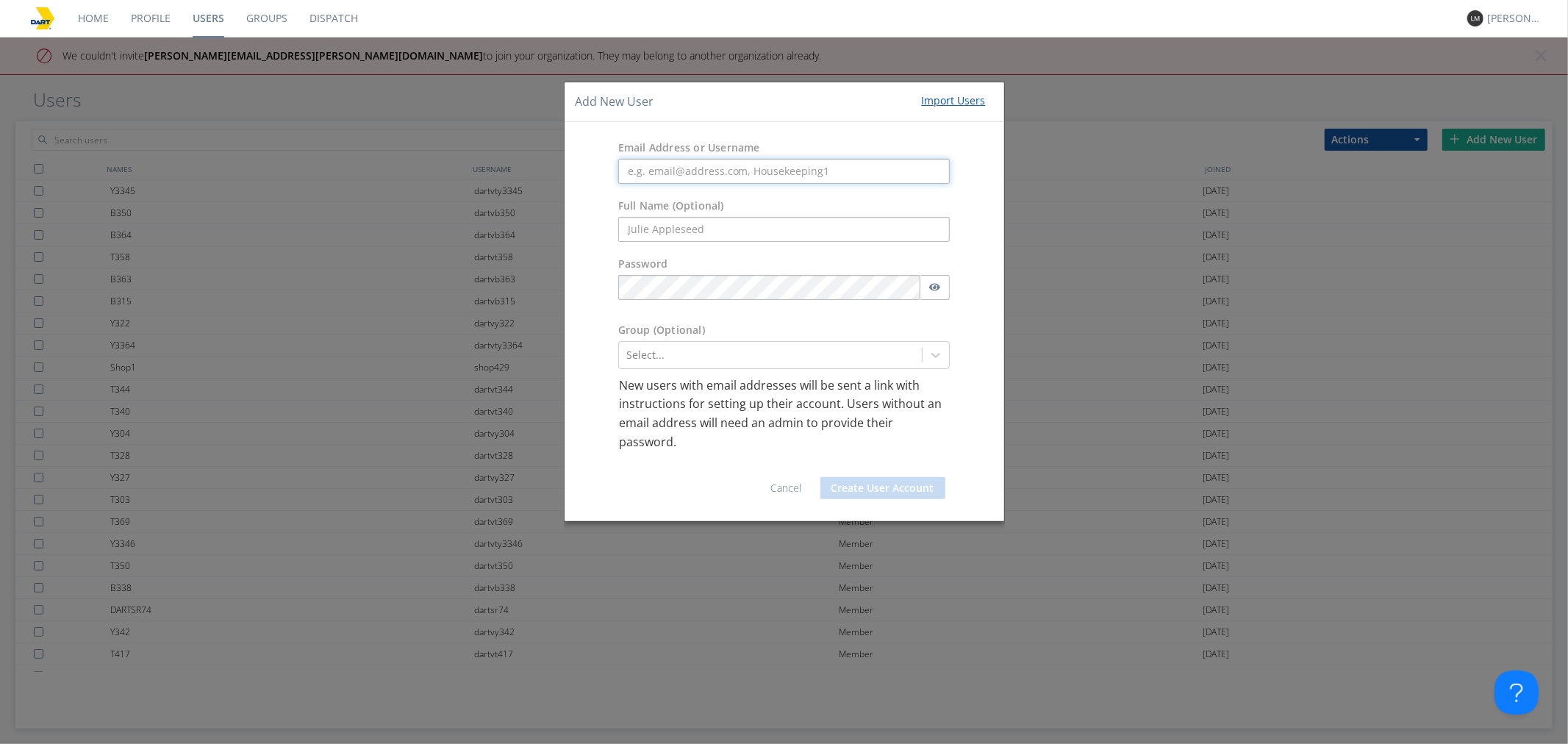
click at [714, 167] on input "text" at bounding box center [784, 171] width 332 height 25
paste input "[EMAIL_ADDRESS][DOMAIN_NAME]"
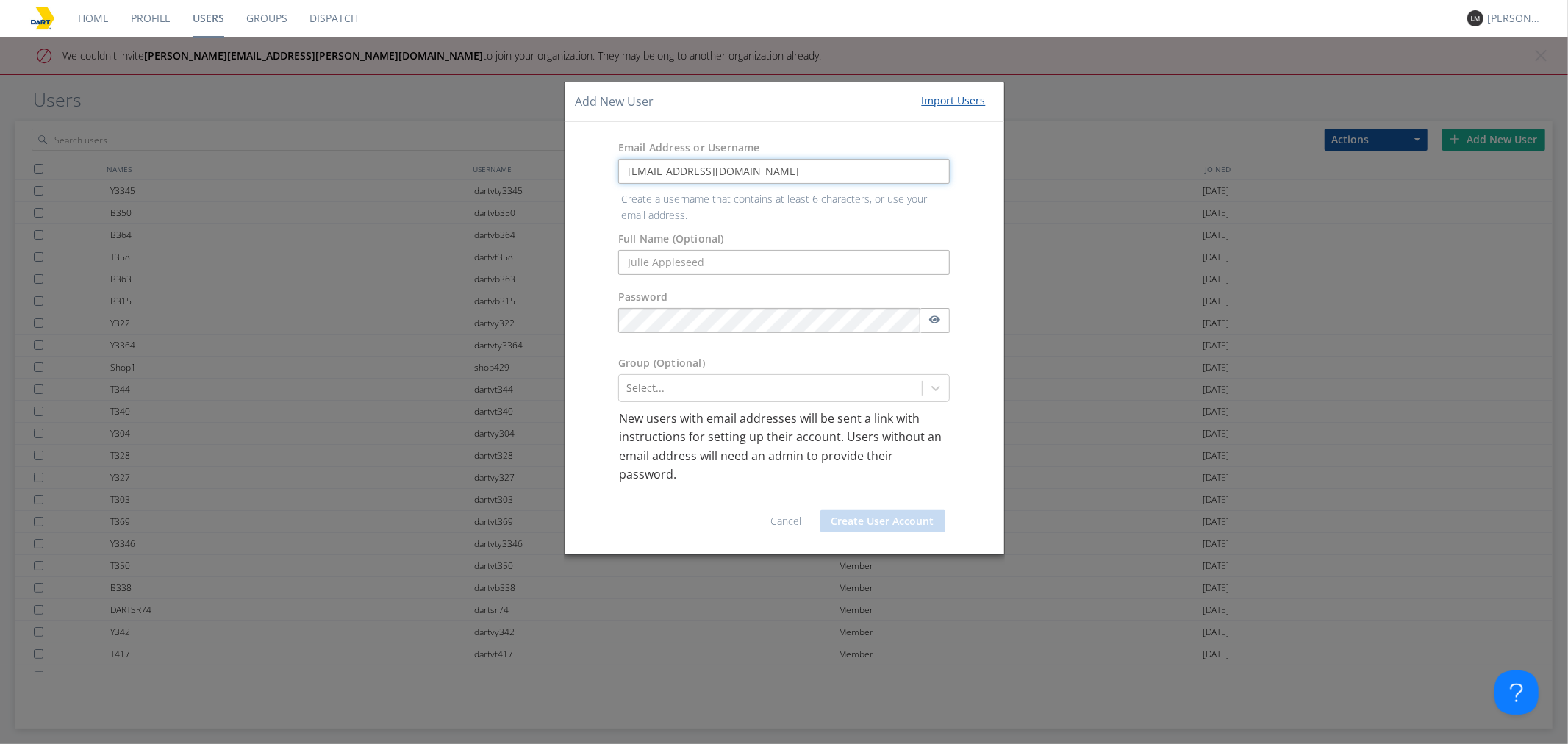
type input "[EMAIL_ADDRESS][DOMAIN_NAME]"
click at [663, 240] on div "Full Name (Optional)" at bounding box center [784, 237] width 440 height 91
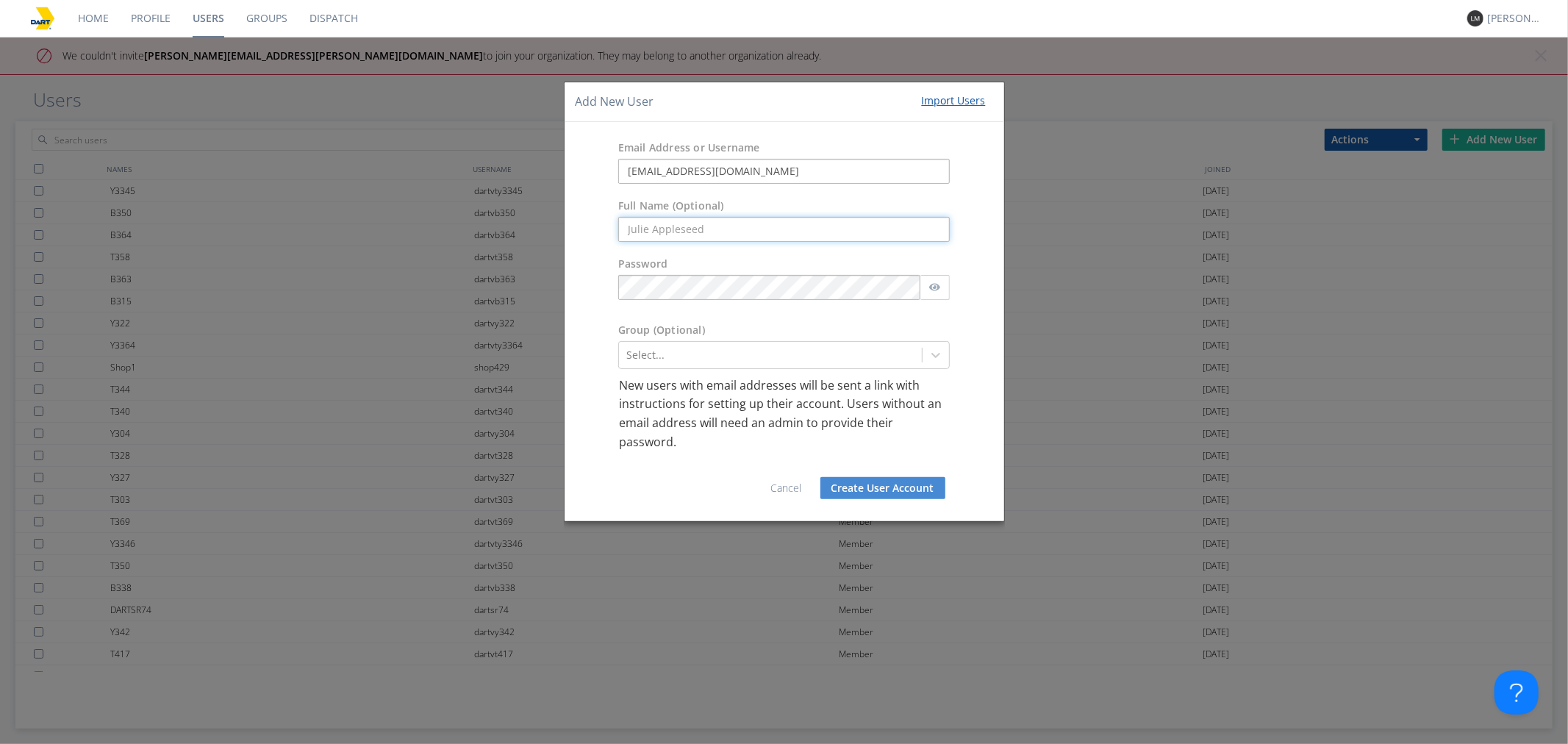
click at [661, 223] on input "text" at bounding box center [784, 229] width 332 height 25
type input "[PERSON_NAME]"
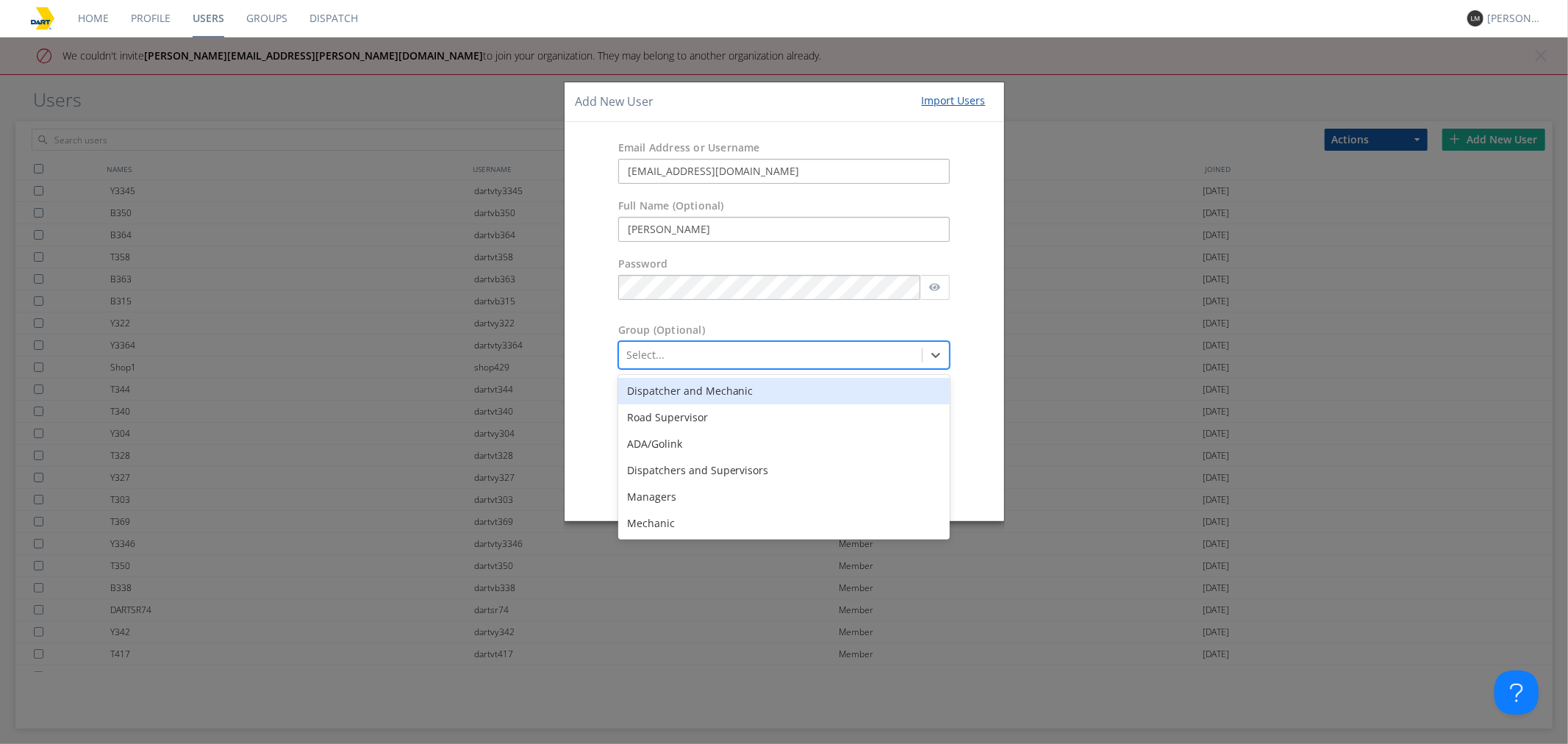
click at [651, 360] on div at bounding box center [771, 354] width 289 height 18
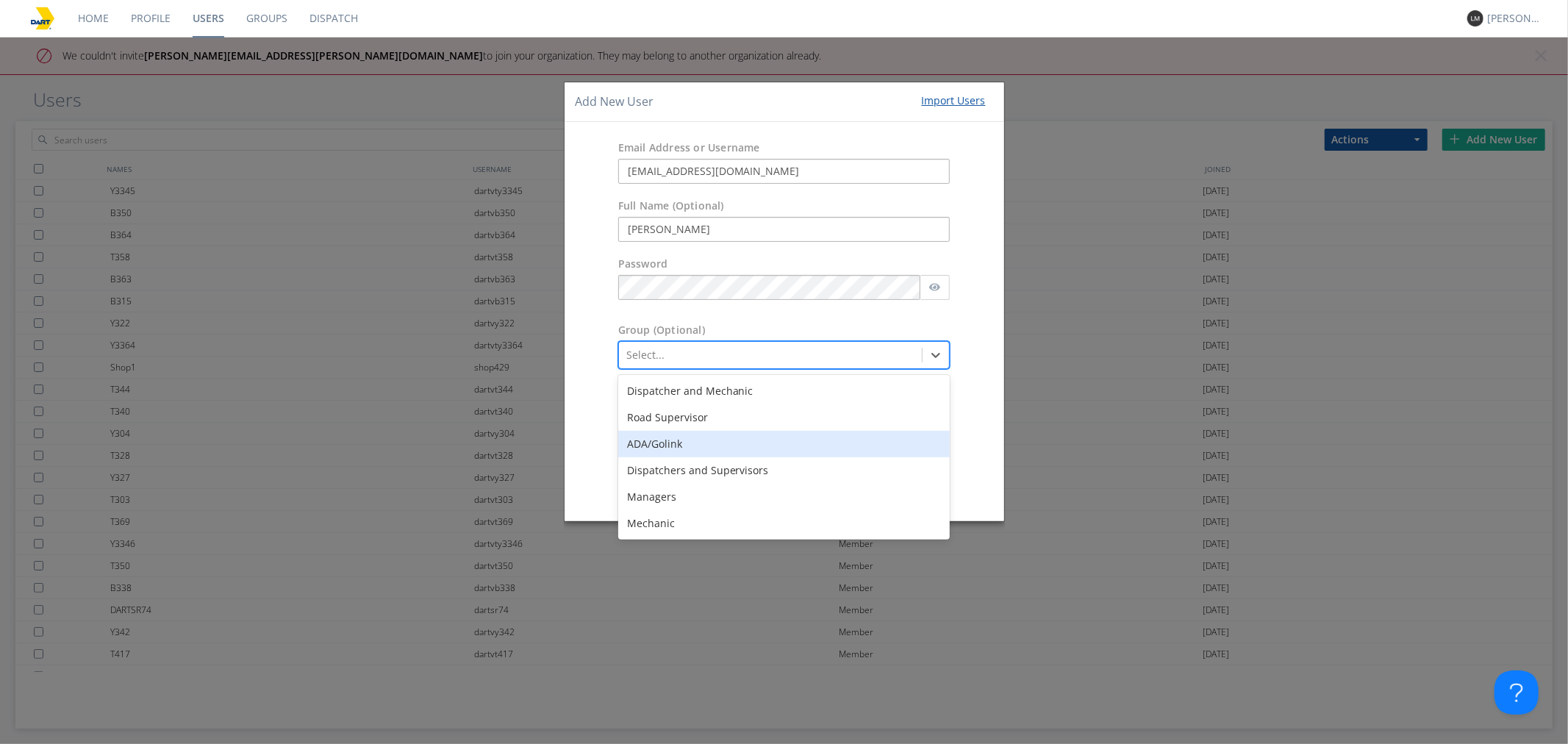
click at [677, 441] on div "ADA/Golink" at bounding box center [784, 443] width 332 height 26
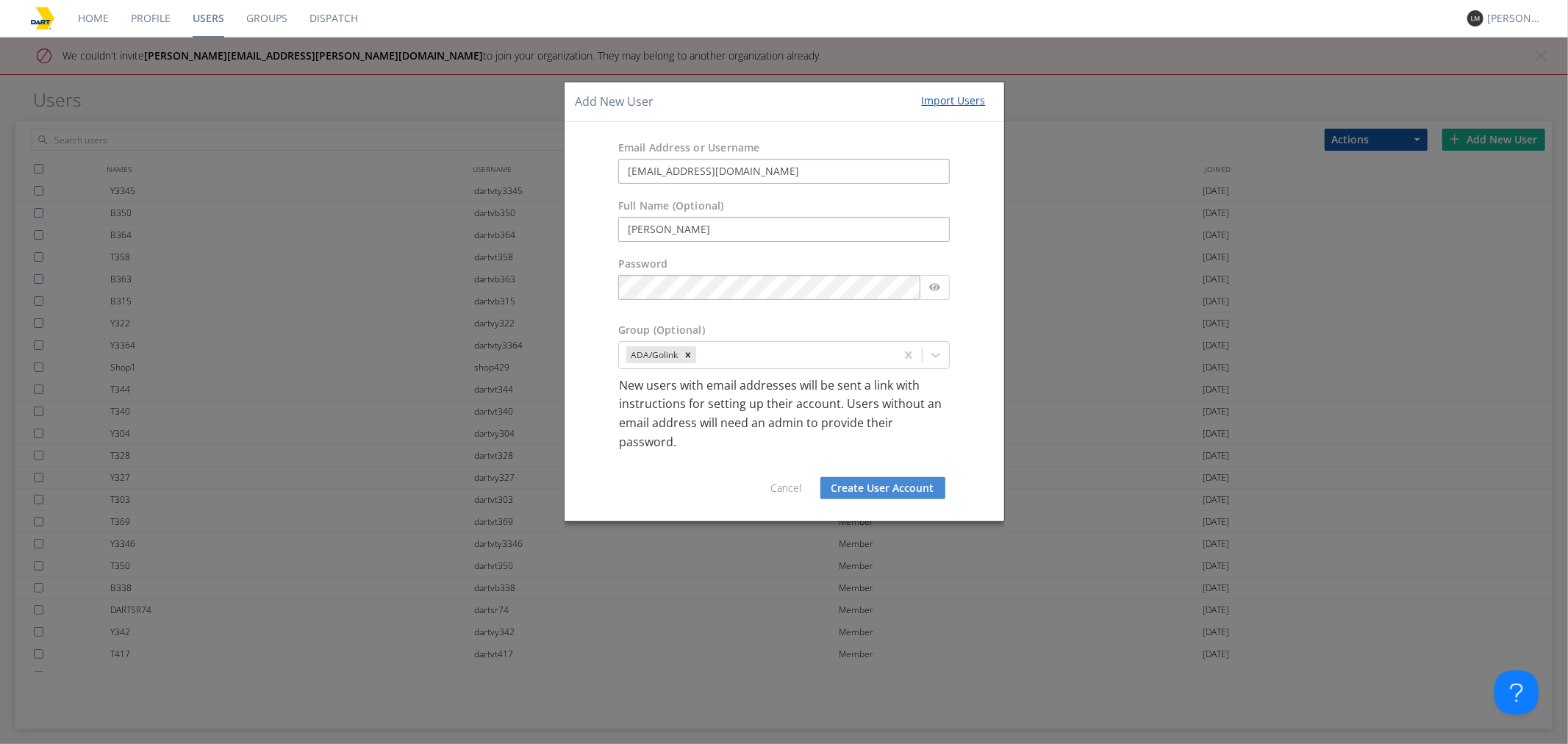
click at [857, 485] on button "Create User Account" at bounding box center [883, 488] width 125 height 22
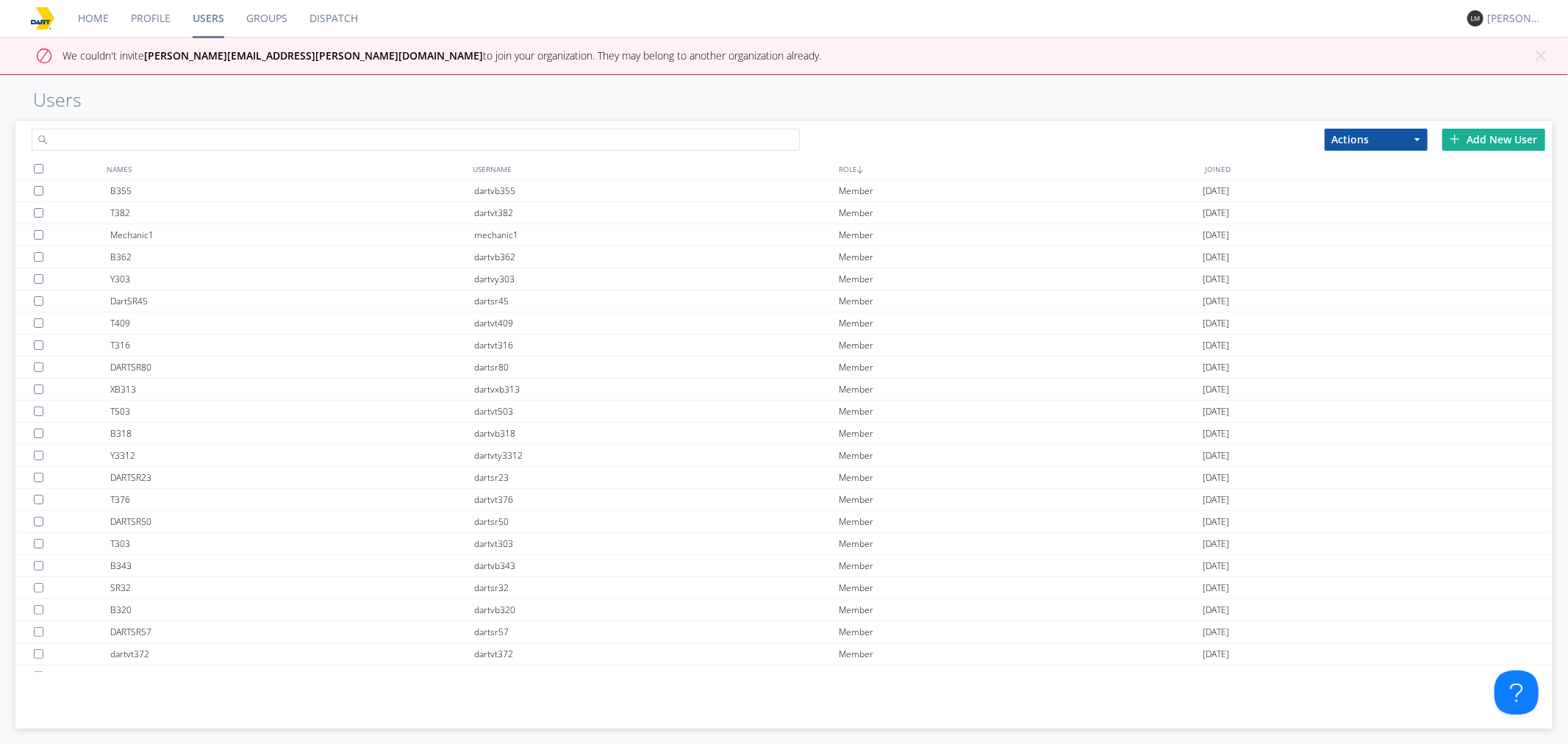
click at [696, 144] on input "text" at bounding box center [415, 140] width 768 height 22
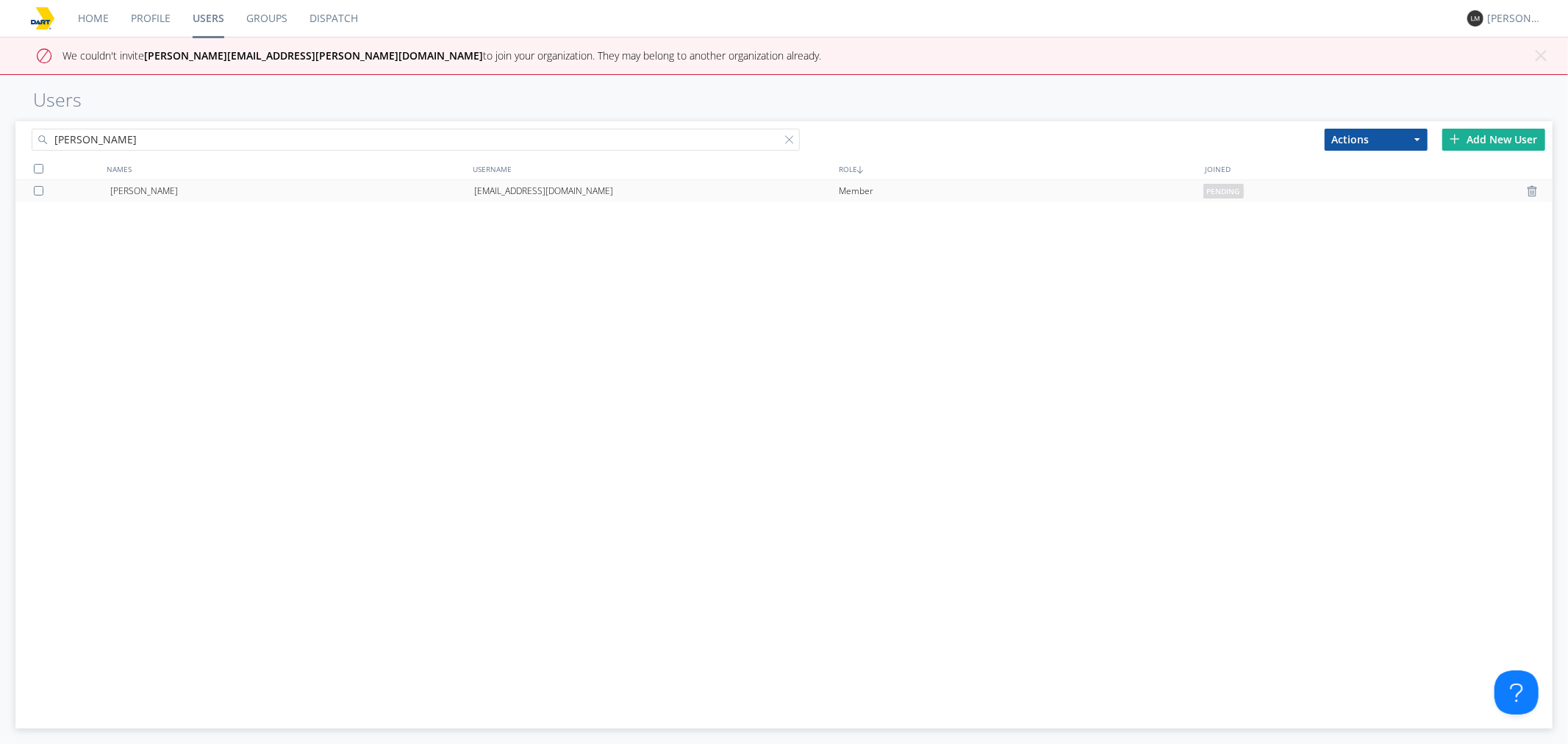
type input "[PERSON_NAME]"
click at [538, 196] on div "[EMAIL_ADDRESS][DOMAIN_NAME]" at bounding box center [656, 191] width 365 height 22
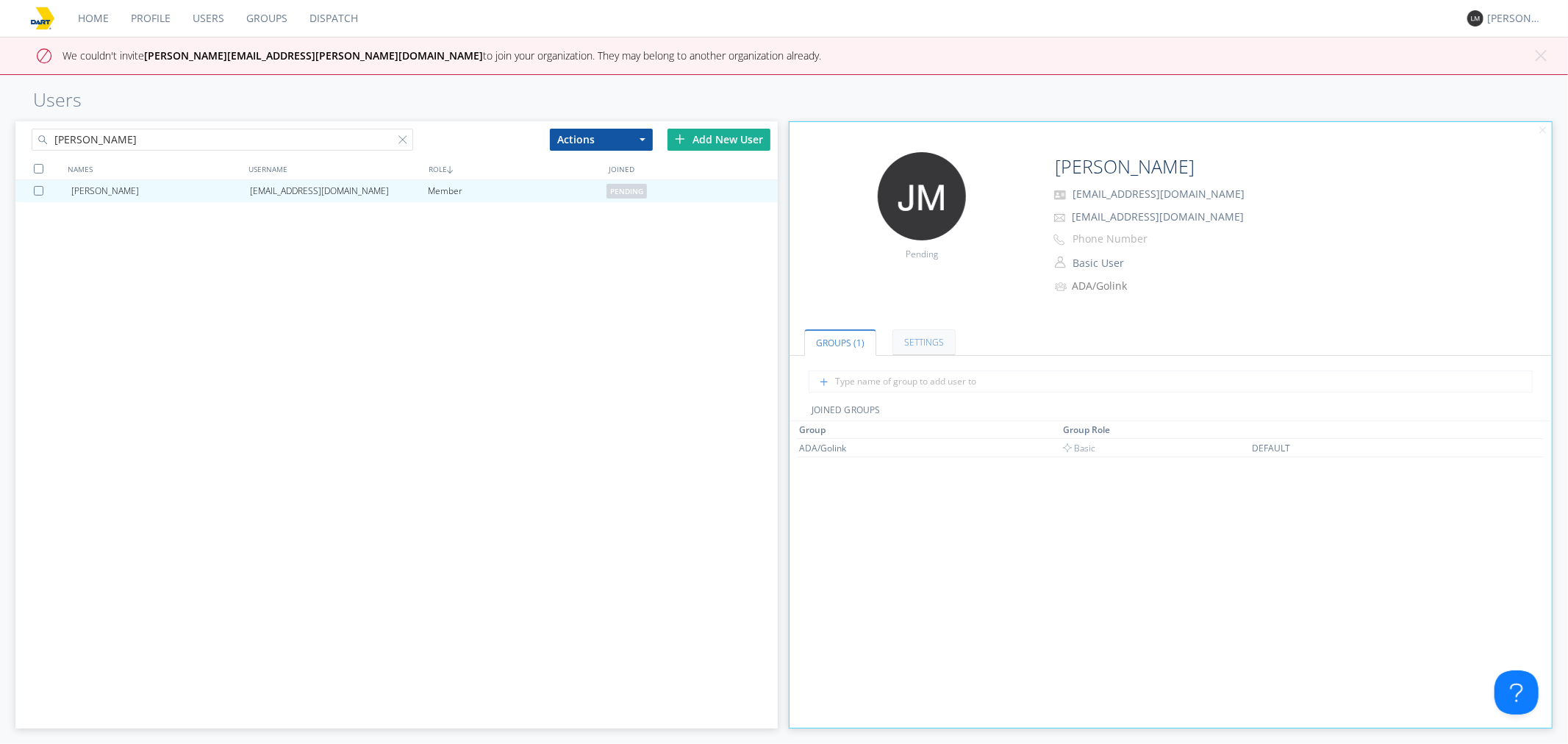
click at [931, 343] on link "Settings" at bounding box center [925, 342] width 63 height 26
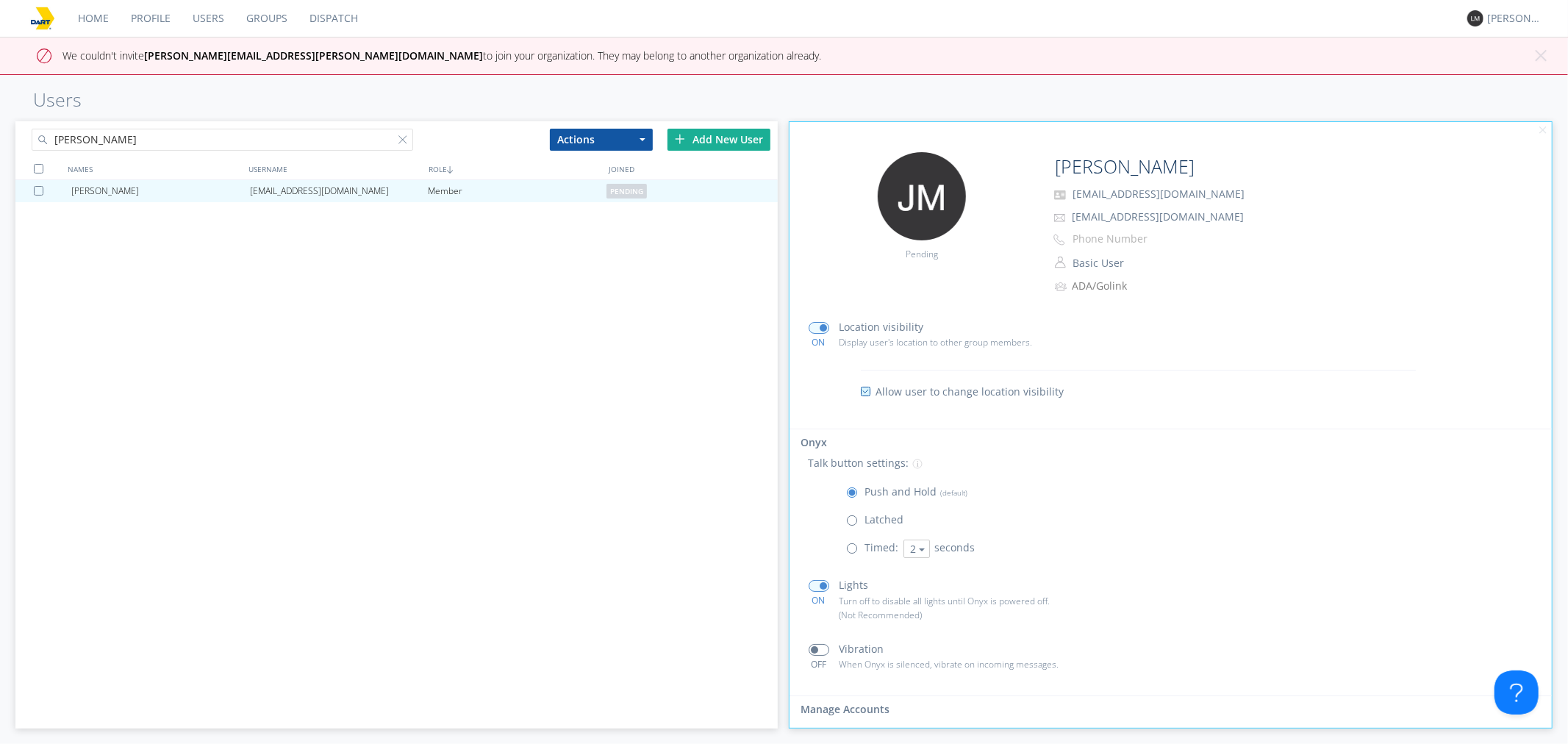
scroll to position [113, 0]
click at [1089, 263] on button "Basic User" at bounding box center [1142, 263] width 147 height 21
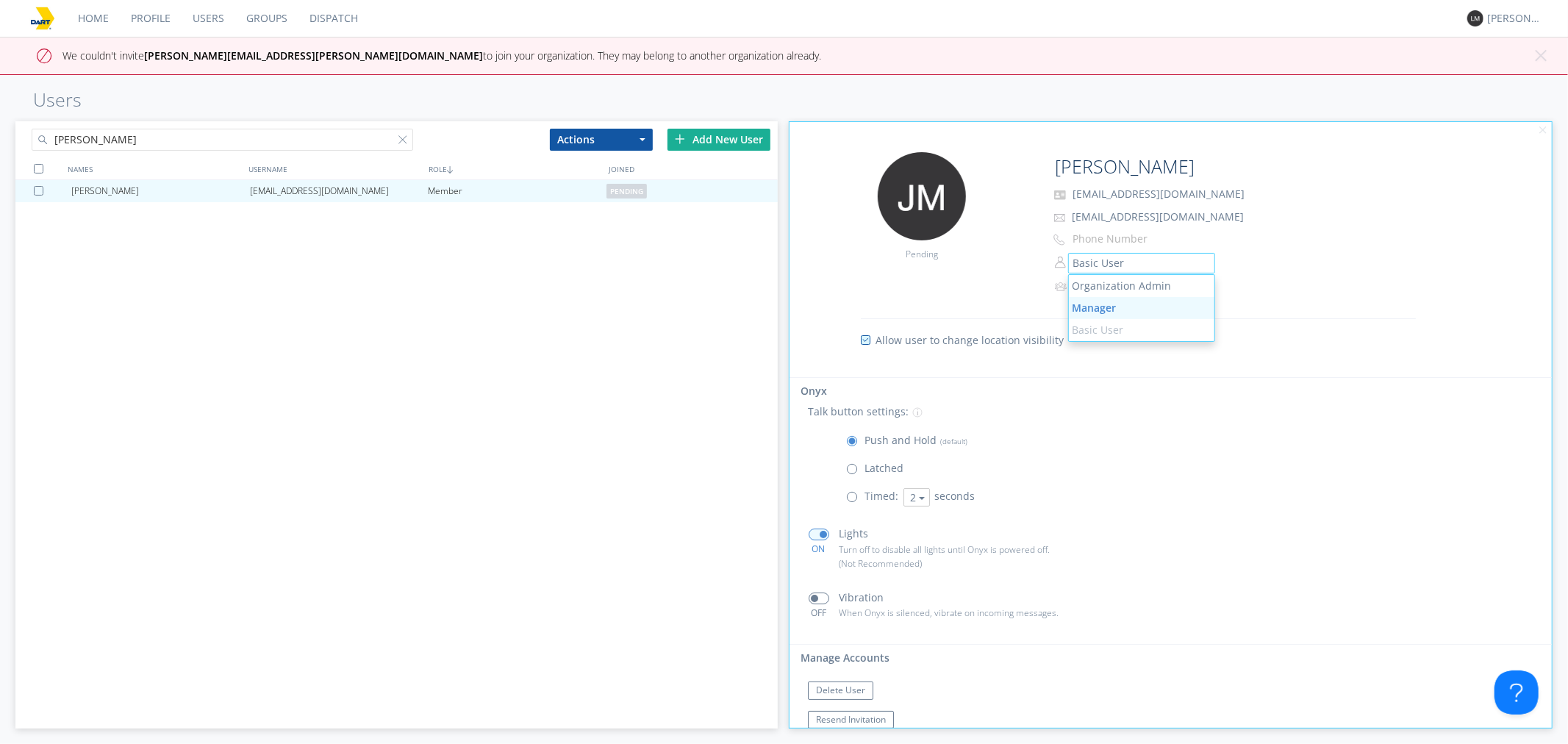
click at [1125, 312] on link "Manager" at bounding box center [1142, 308] width 145 height 22
click at [1105, 291] on div "ADA/Golink" at bounding box center [1134, 285] width 121 height 15
click at [1335, 266] on div "Manager Organization Admin Manager Basic User" at bounding box center [1298, 262] width 486 height 20
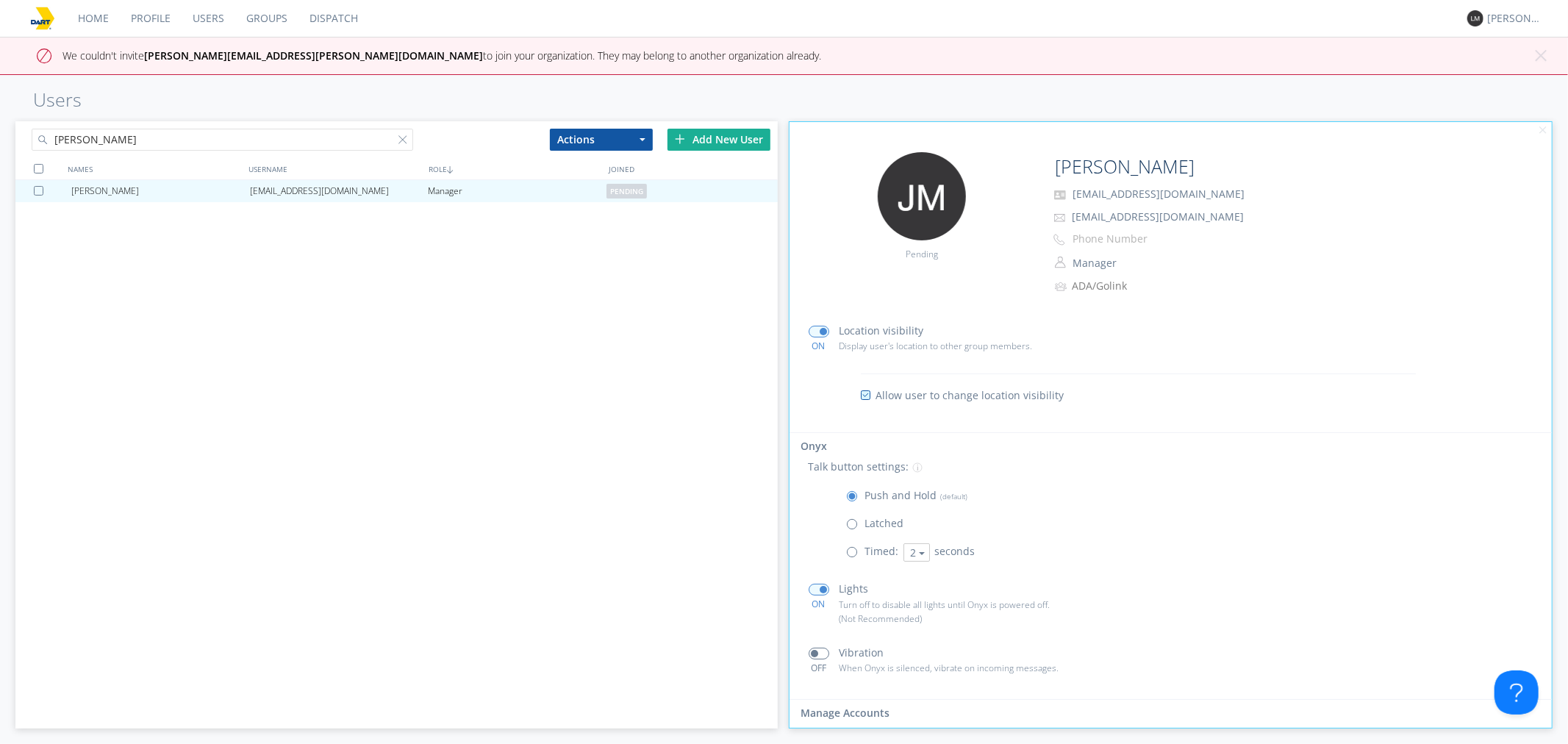
scroll to position [0, 0]
click at [849, 354] on link "Groups (1)" at bounding box center [839, 342] width 71 height 26
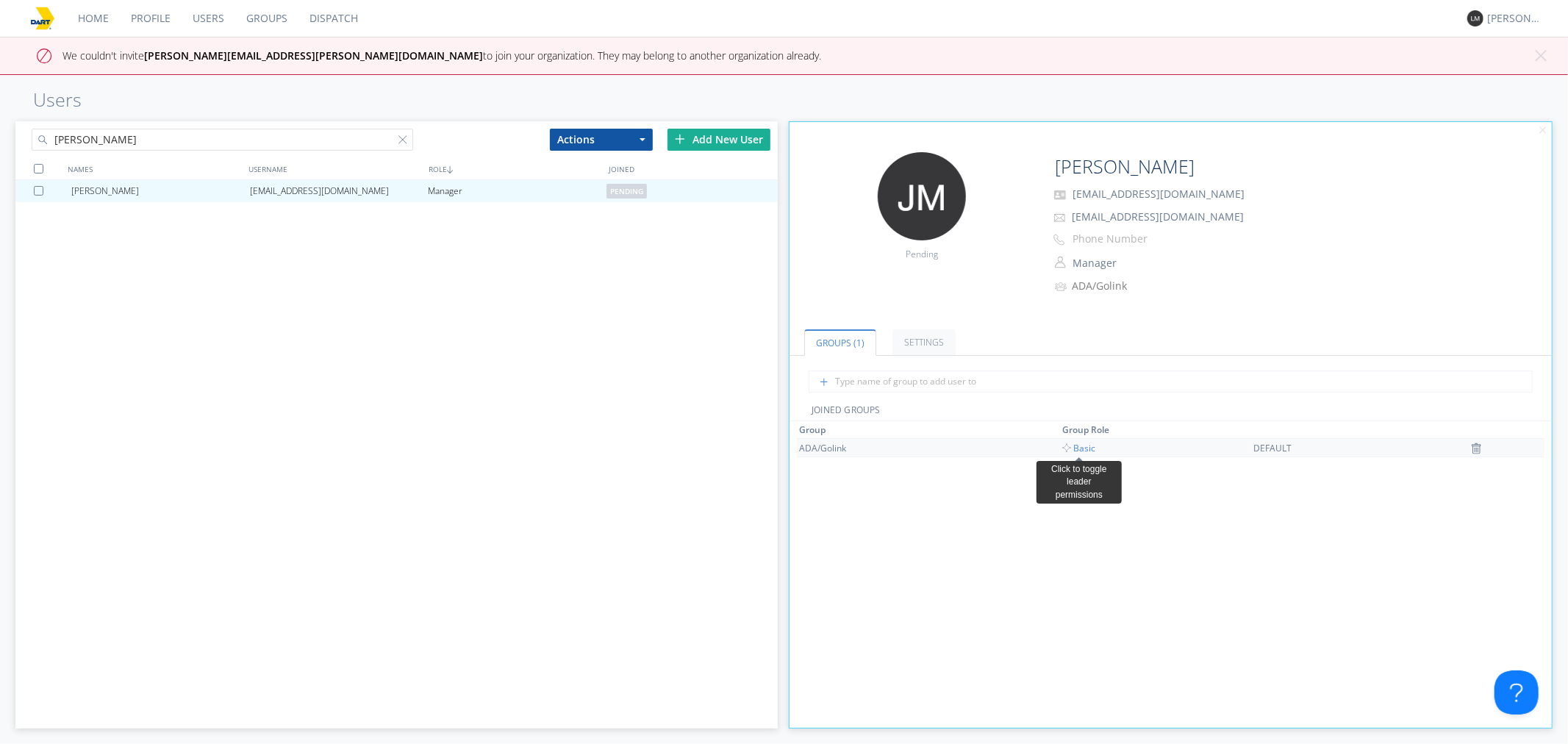
click at [1087, 454] on span "Basic" at bounding box center [1078, 448] width 33 height 13
click at [1537, 56] on button "× Close alert" at bounding box center [1540, 62] width 15 height 26
